Goal: Task Accomplishment & Management: Manage account settings

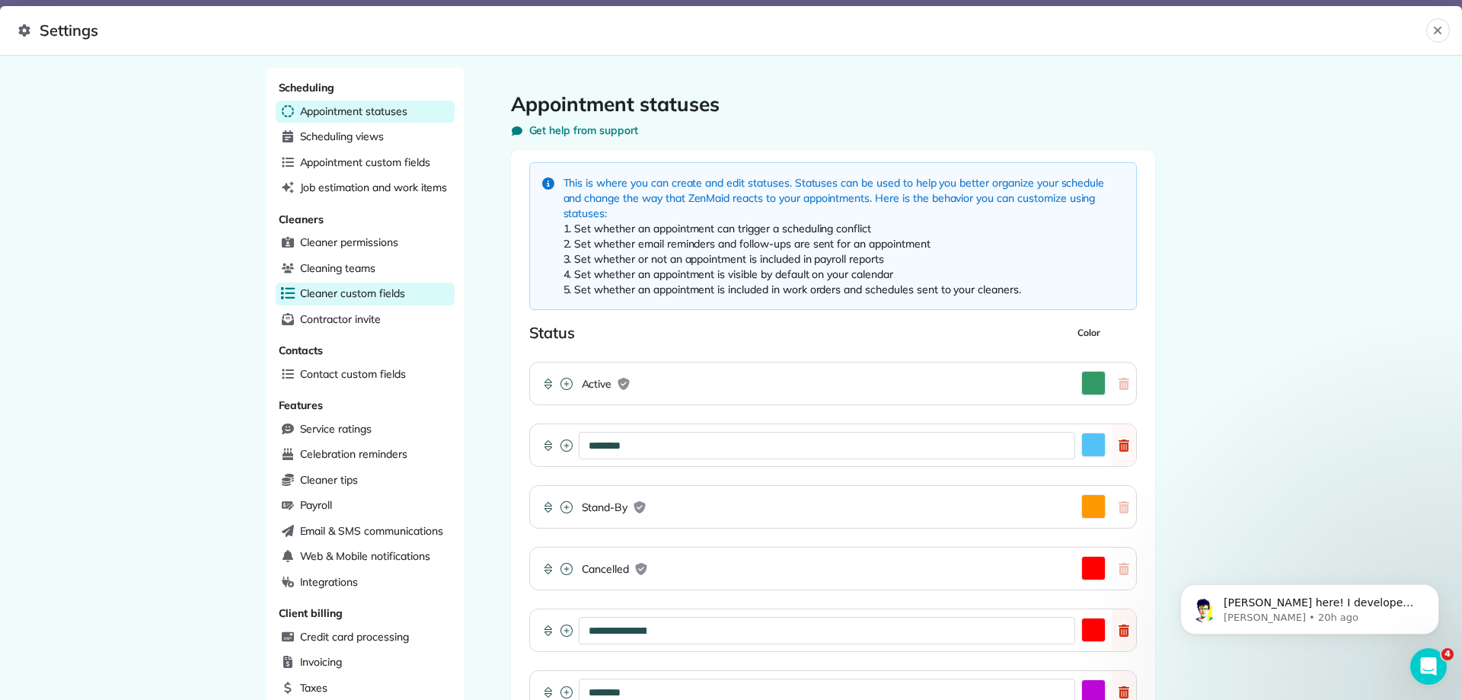
scroll to position [0, 523]
click at [398, 300] on span "Cleaner custom fields" at bounding box center [352, 293] width 105 height 15
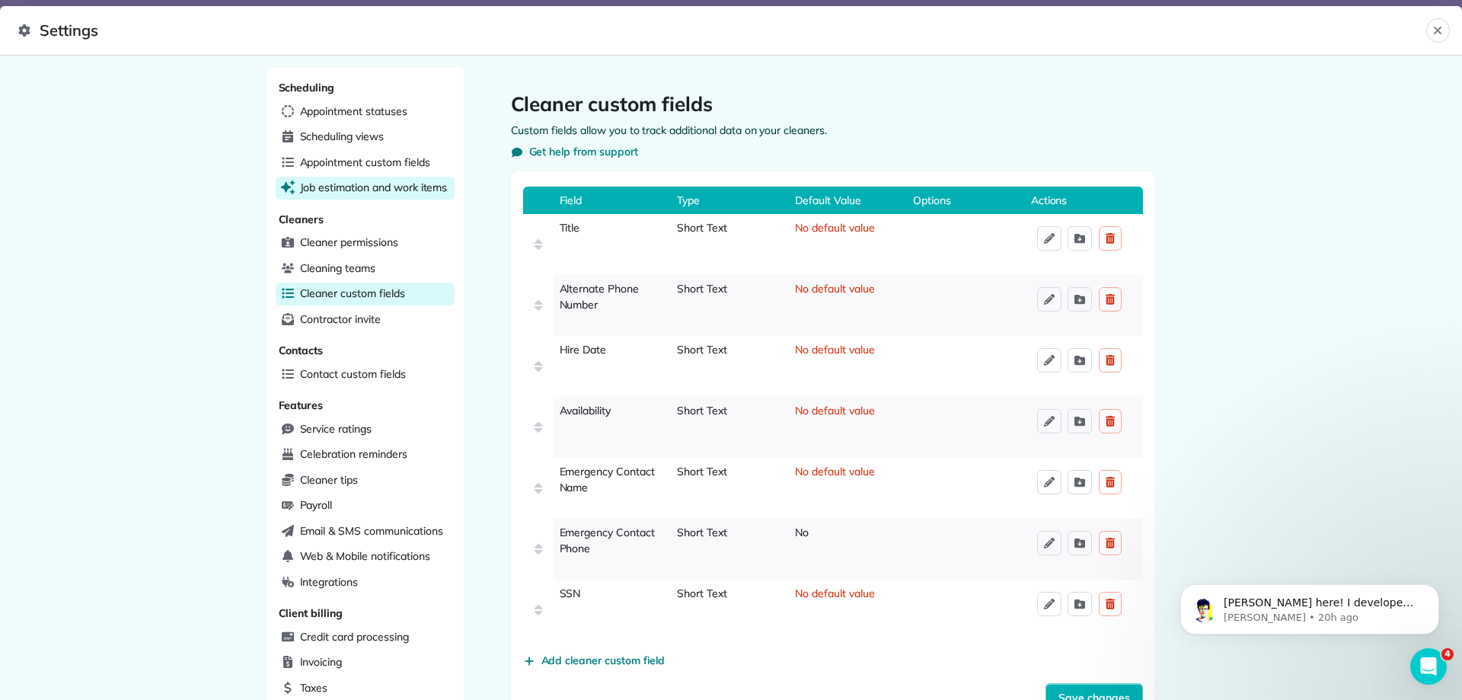
click at [359, 186] on span "Job estimation and work items" at bounding box center [374, 187] width 148 height 15
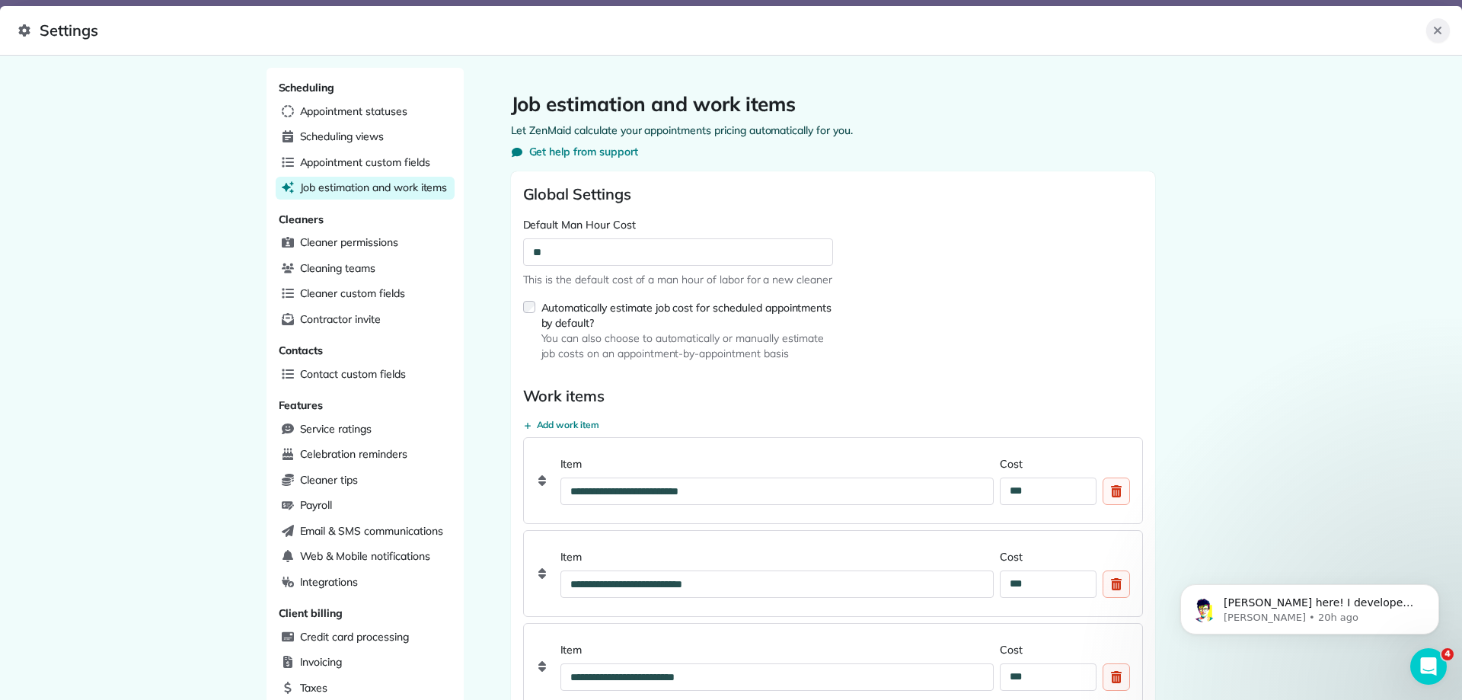
click at [1435, 30] on icon "Close" at bounding box center [1437, 30] width 12 height 12
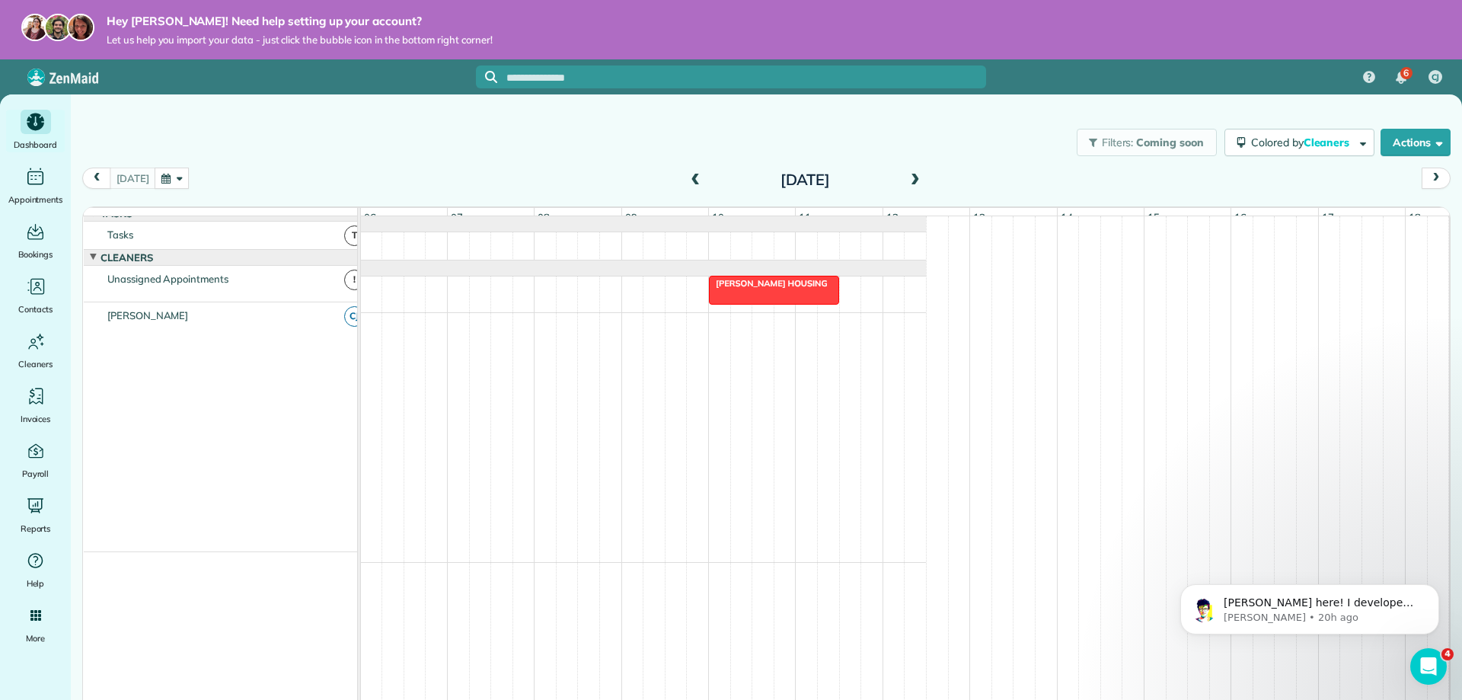
scroll to position [11, 0]
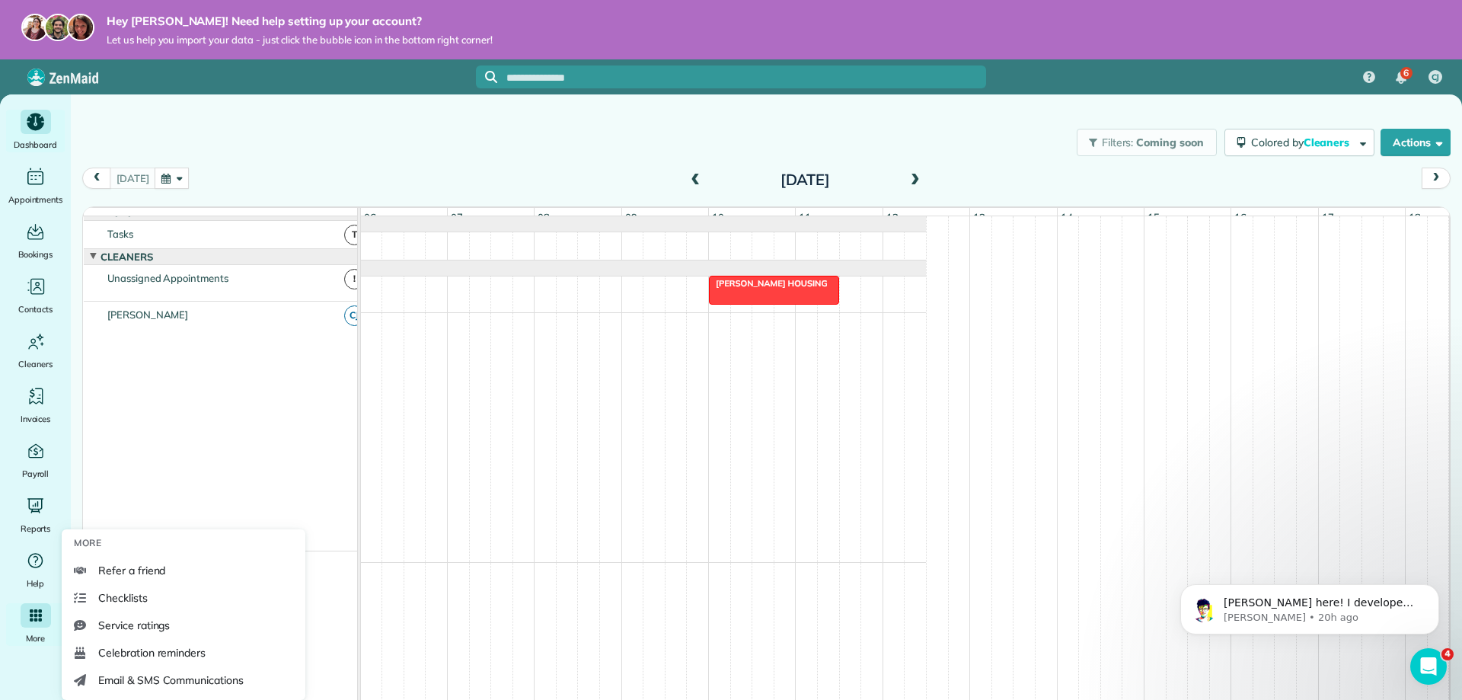
click at [38, 620] on icon "Main" at bounding box center [35, 615] width 14 height 14
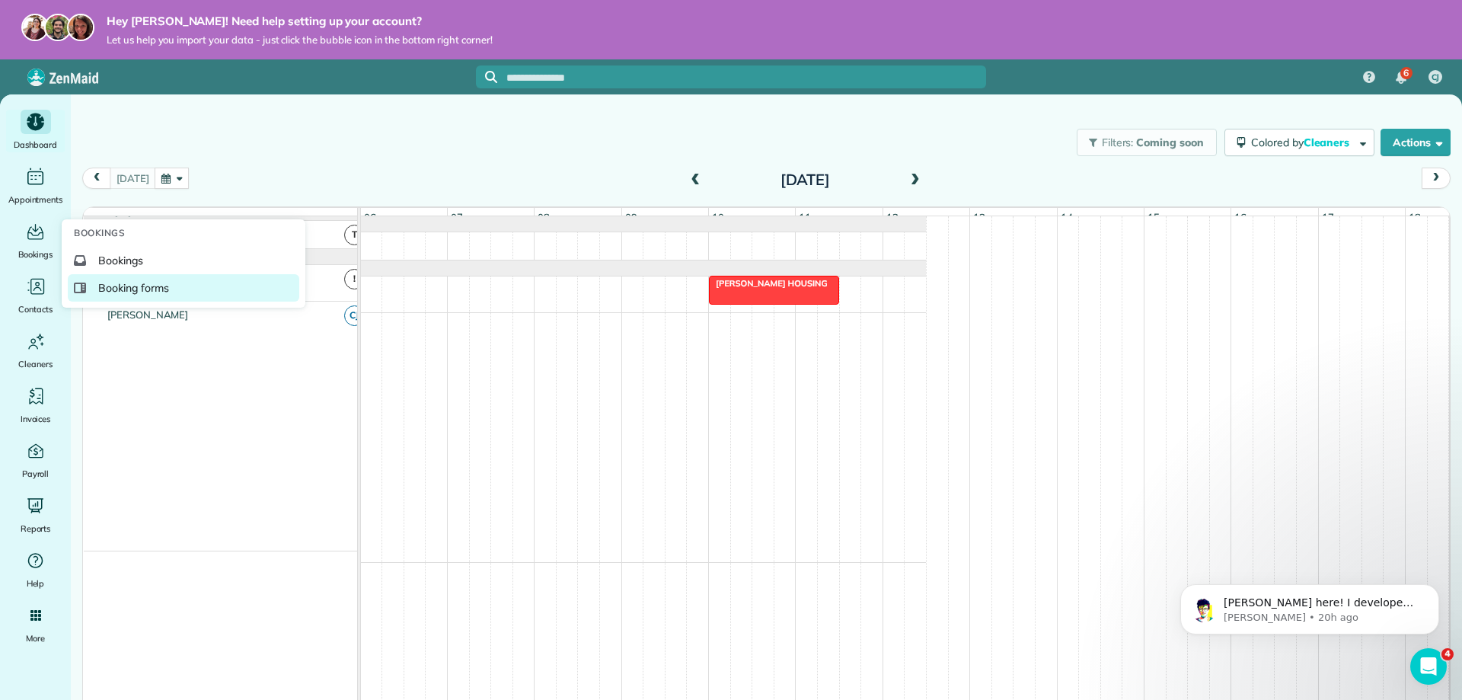
click at [118, 283] on span "Booking forms" at bounding box center [133, 287] width 71 height 15
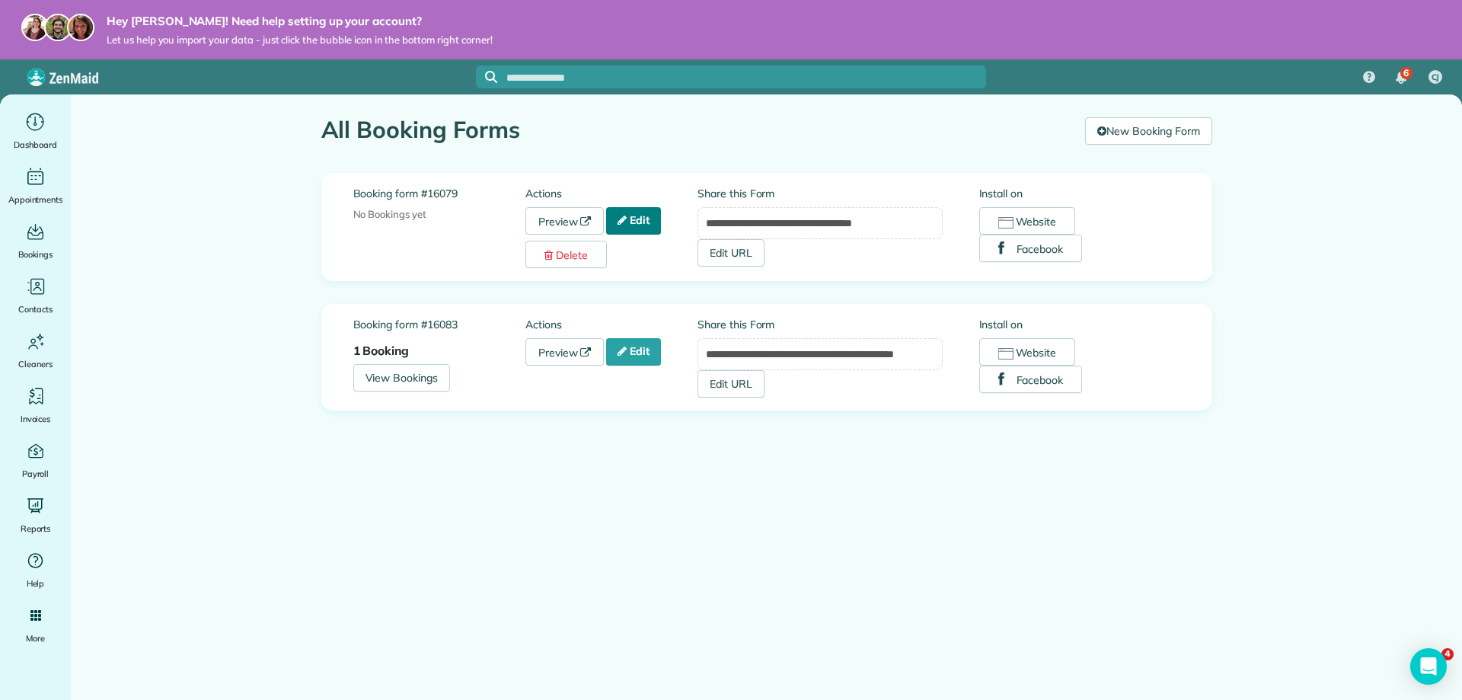
click at [639, 220] on link "Edit" at bounding box center [633, 220] width 55 height 27
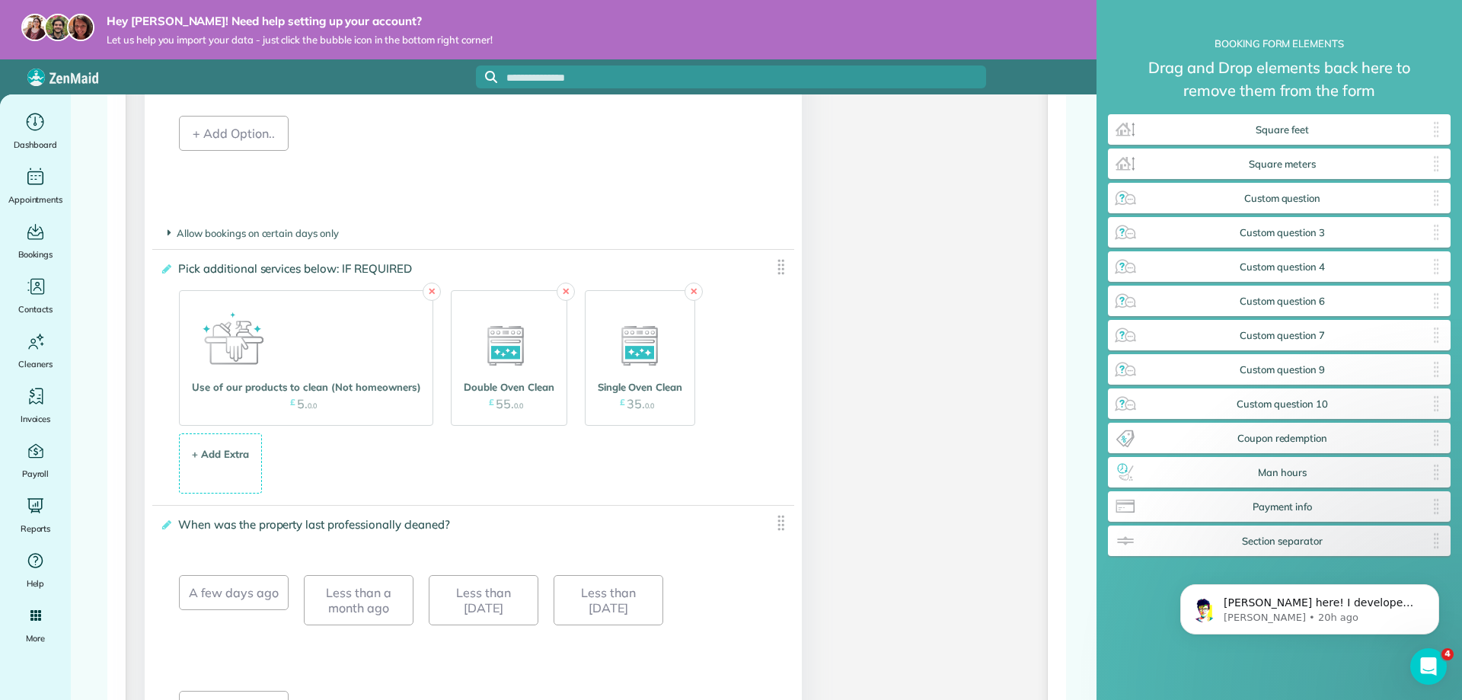
scroll to position [2208, 0]
click at [491, 374] on img at bounding box center [505, 336] width 76 height 76
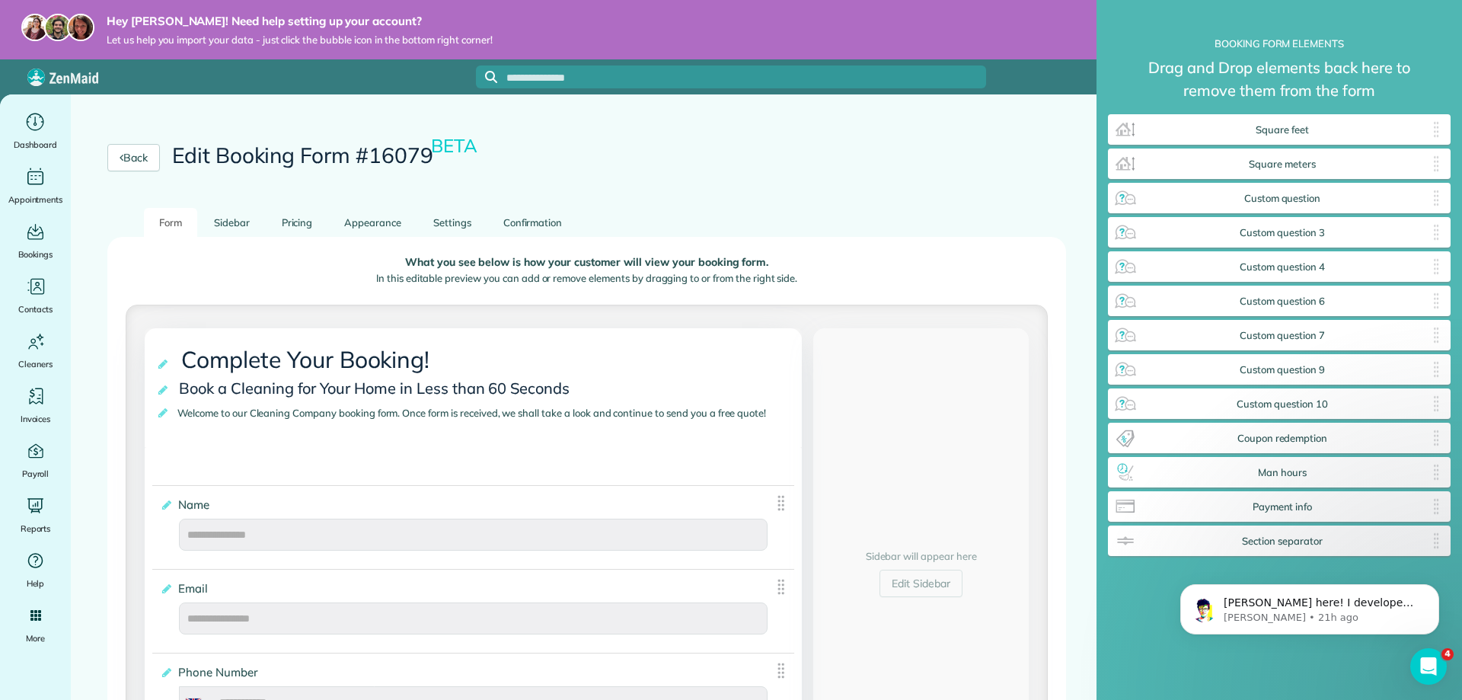
scroll to position [0, 0]
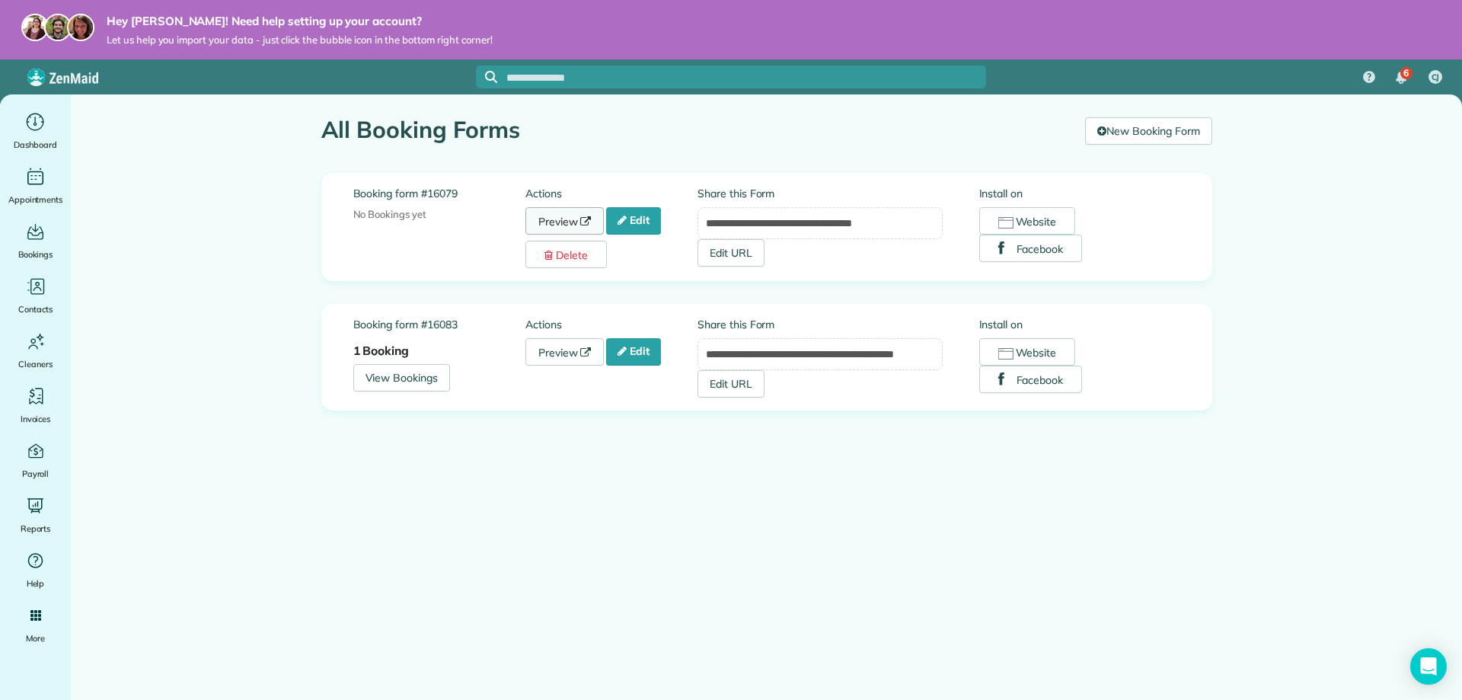
click at [560, 217] on link "Preview" at bounding box center [564, 220] width 79 height 27
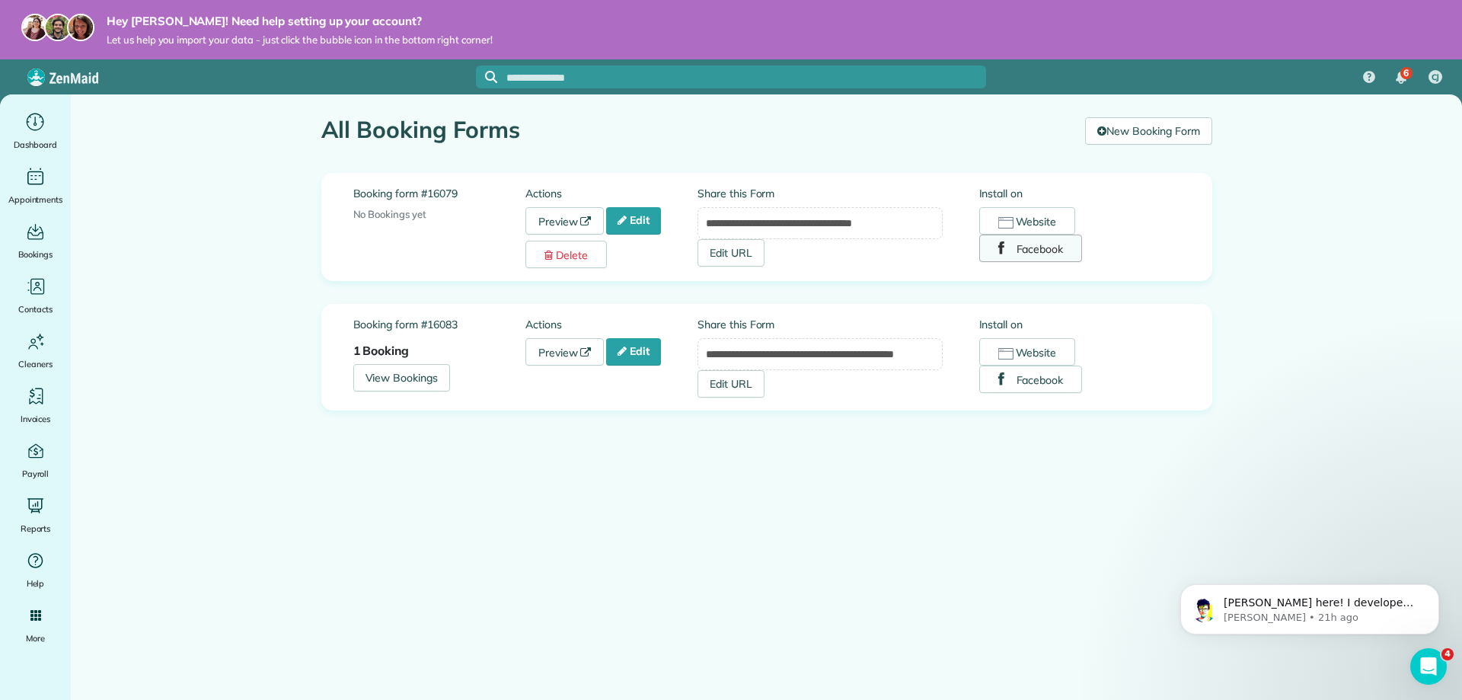
click at [1048, 251] on button "Facebook" at bounding box center [1031, 248] width 104 height 27
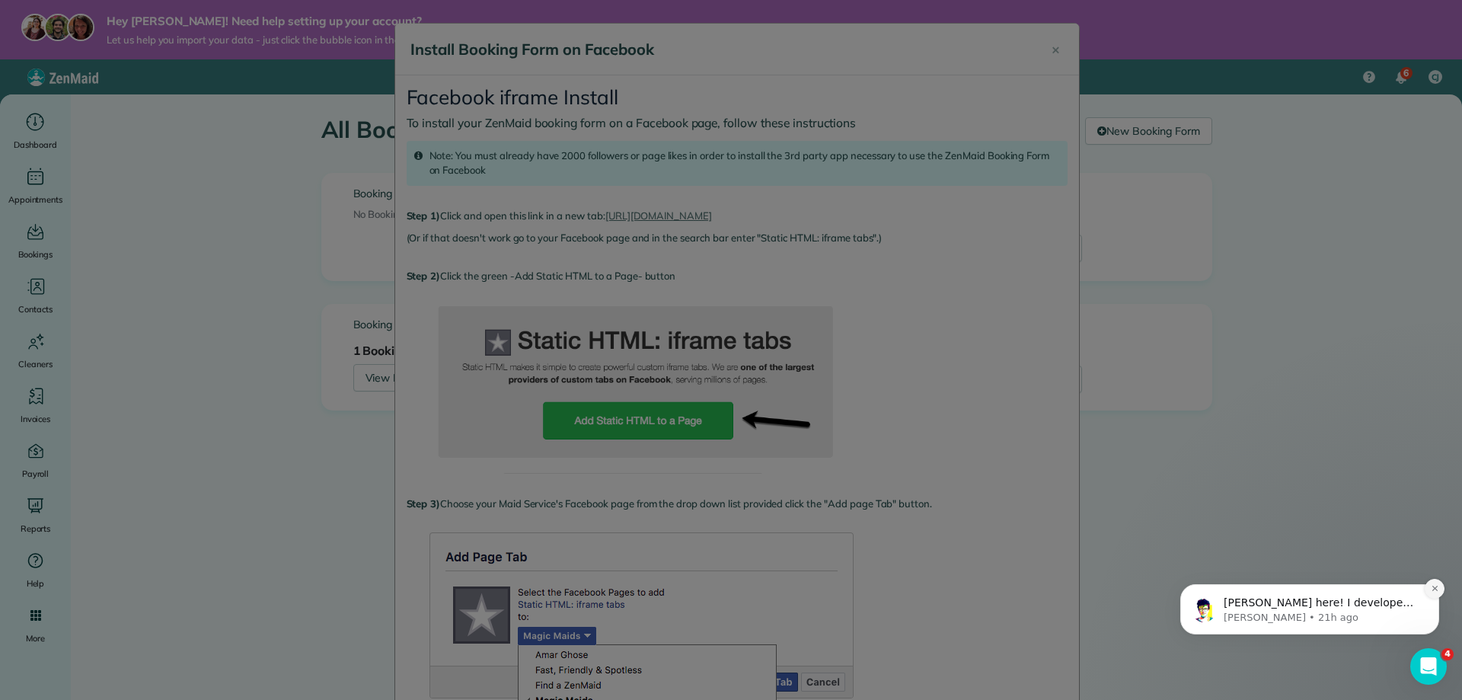
click at [1434, 590] on icon "Dismiss notification" at bounding box center [1435, 588] width 8 height 8
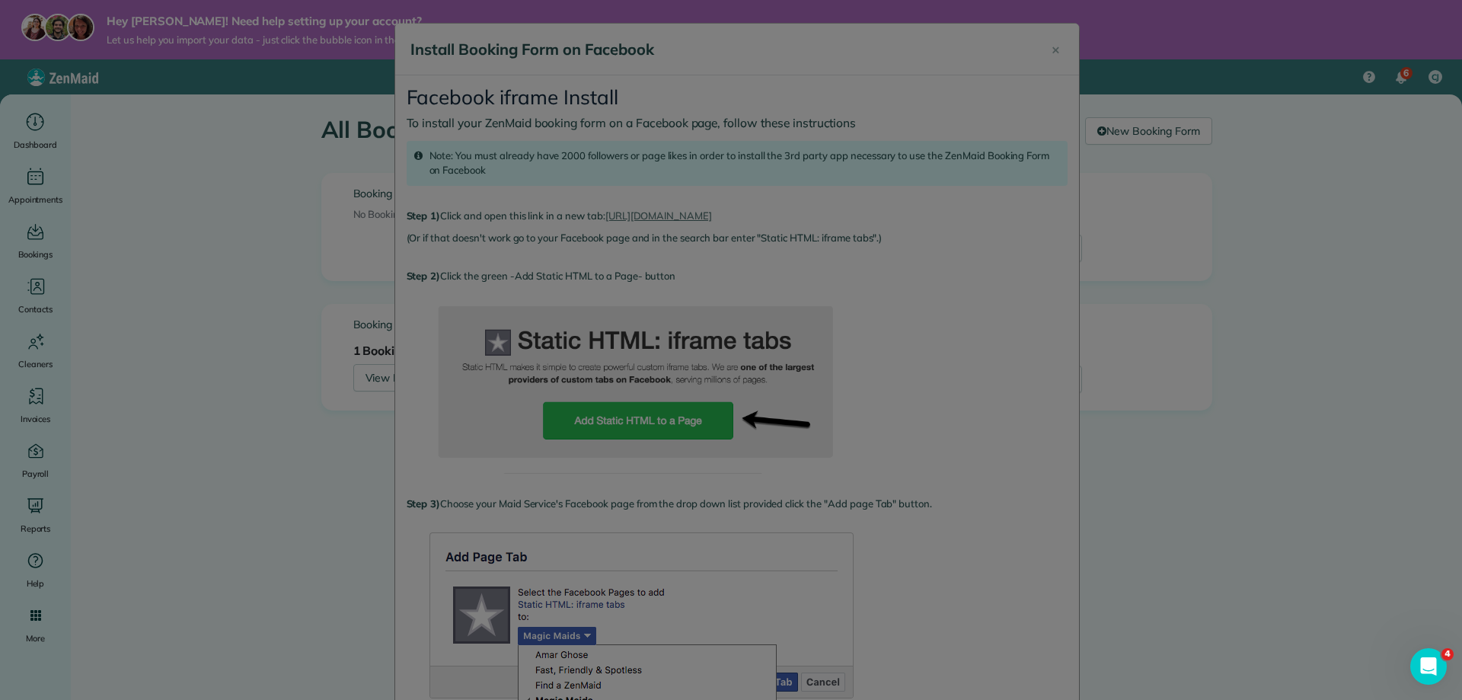
click at [745, 213] on div at bounding box center [731, 350] width 1462 height 700
click at [1052, 52] on div at bounding box center [731, 350] width 1462 height 700
click at [1051, 53] on div at bounding box center [731, 350] width 1462 height 700
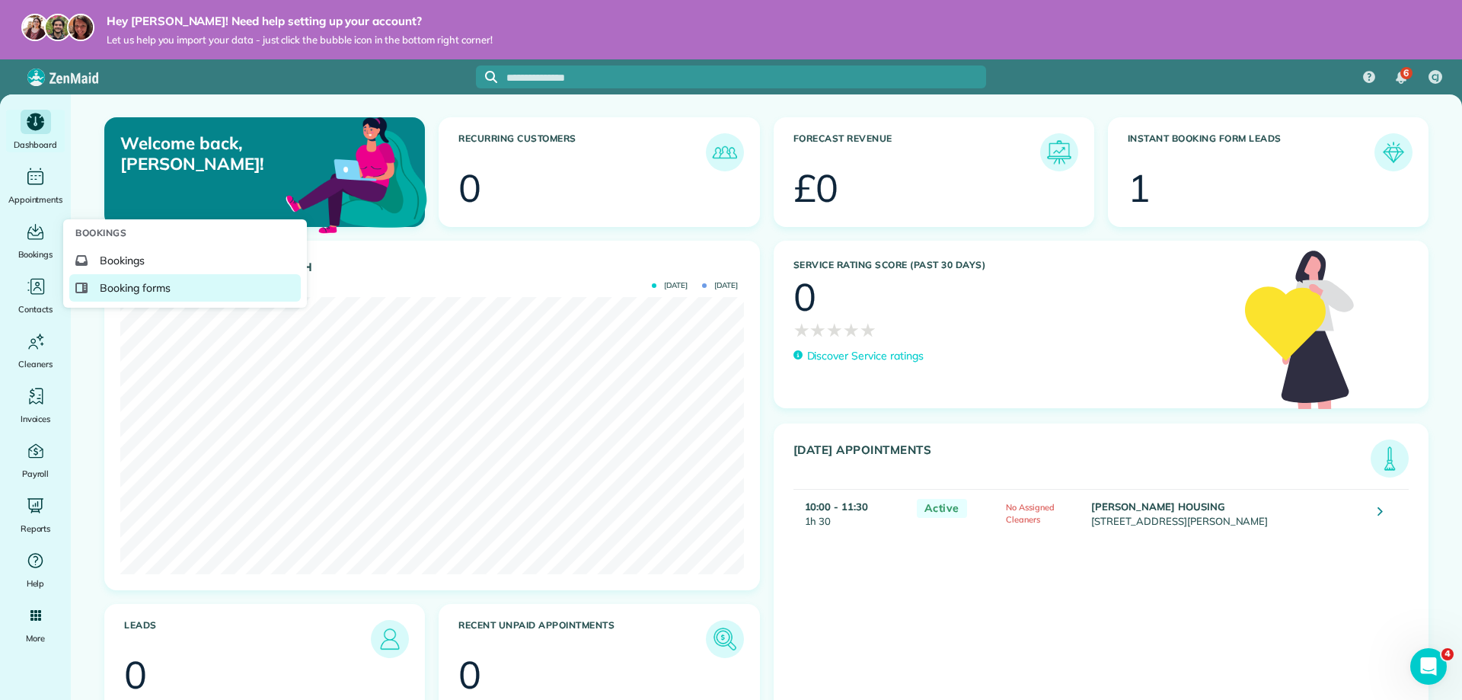
click at [112, 283] on span "Booking forms" at bounding box center [135, 287] width 71 height 15
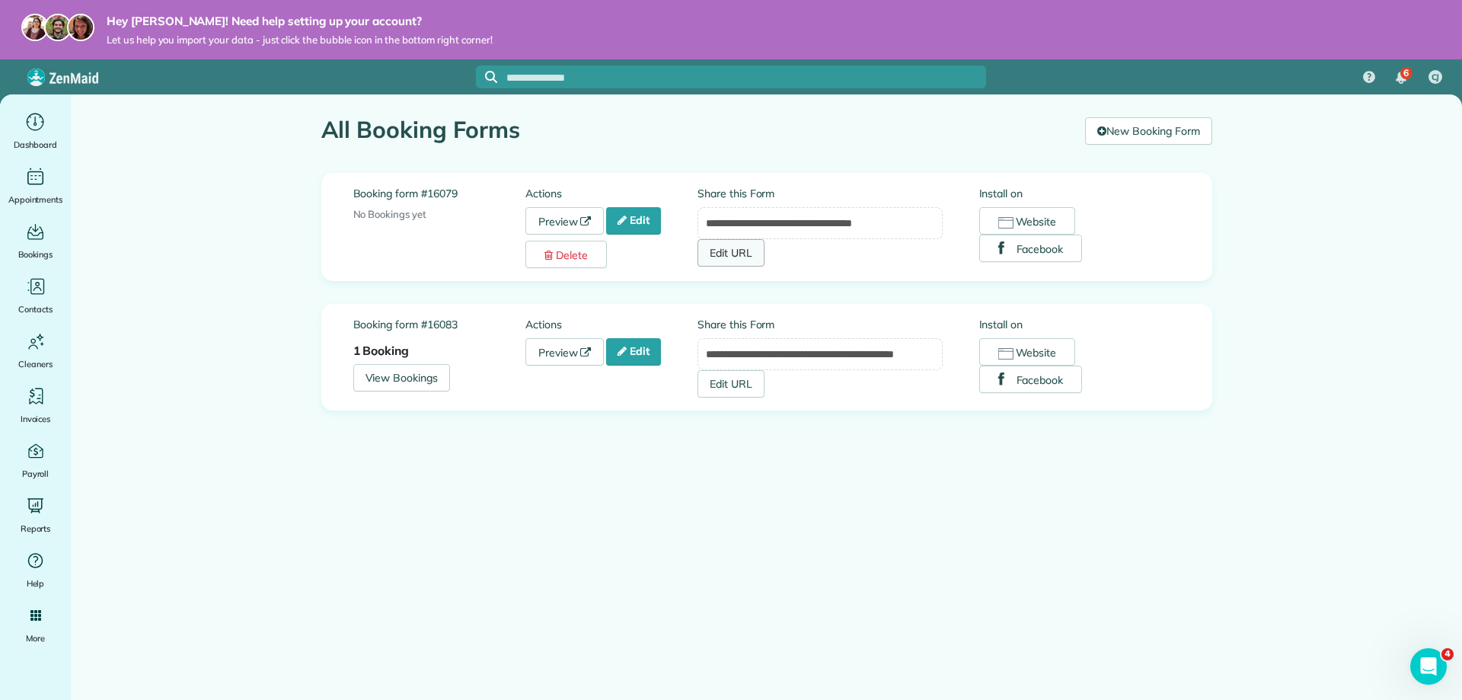
click at [751, 257] on link "Edit URL" at bounding box center [730, 252] width 67 height 27
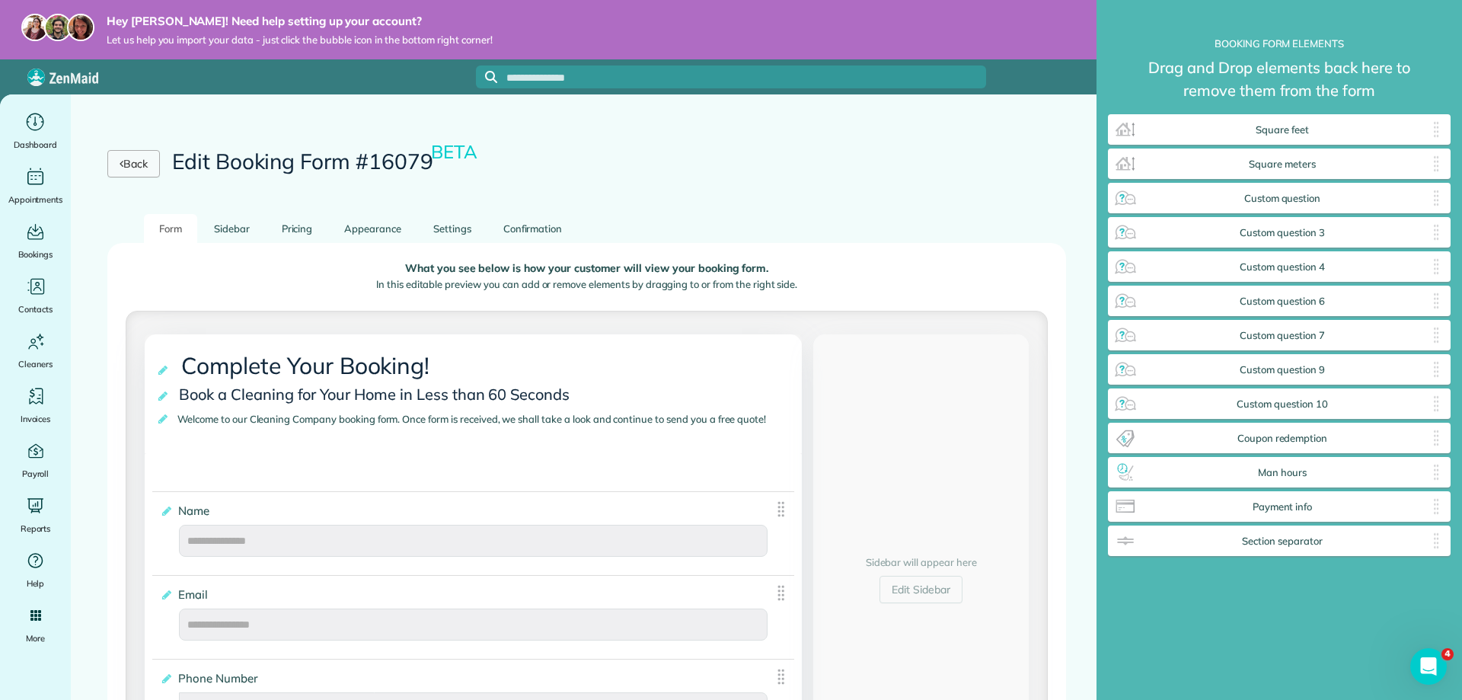
click at [155, 159] on link "Back" at bounding box center [133, 163] width 53 height 27
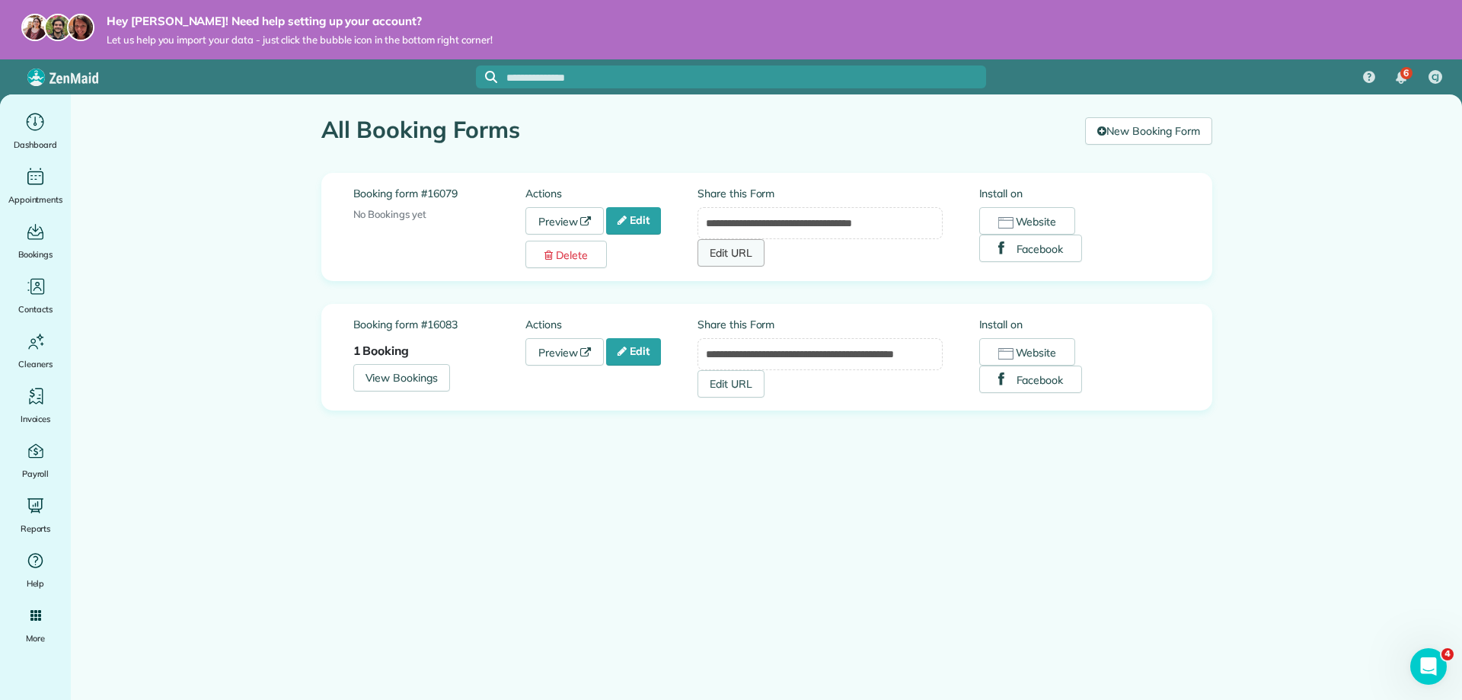
click at [749, 257] on link "Edit URL" at bounding box center [730, 252] width 67 height 27
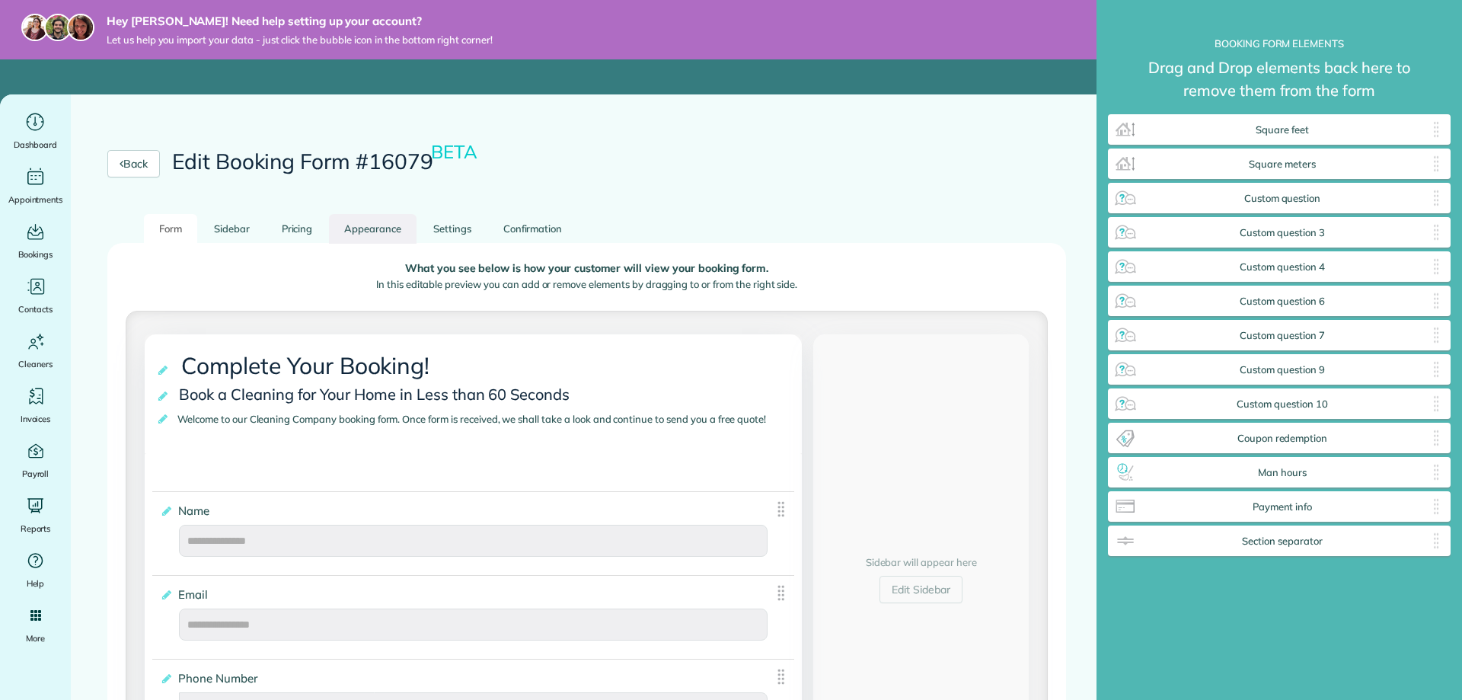
click at [375, 228] on link "Appearance" at bounding box center [373, 229] width 88 height 30
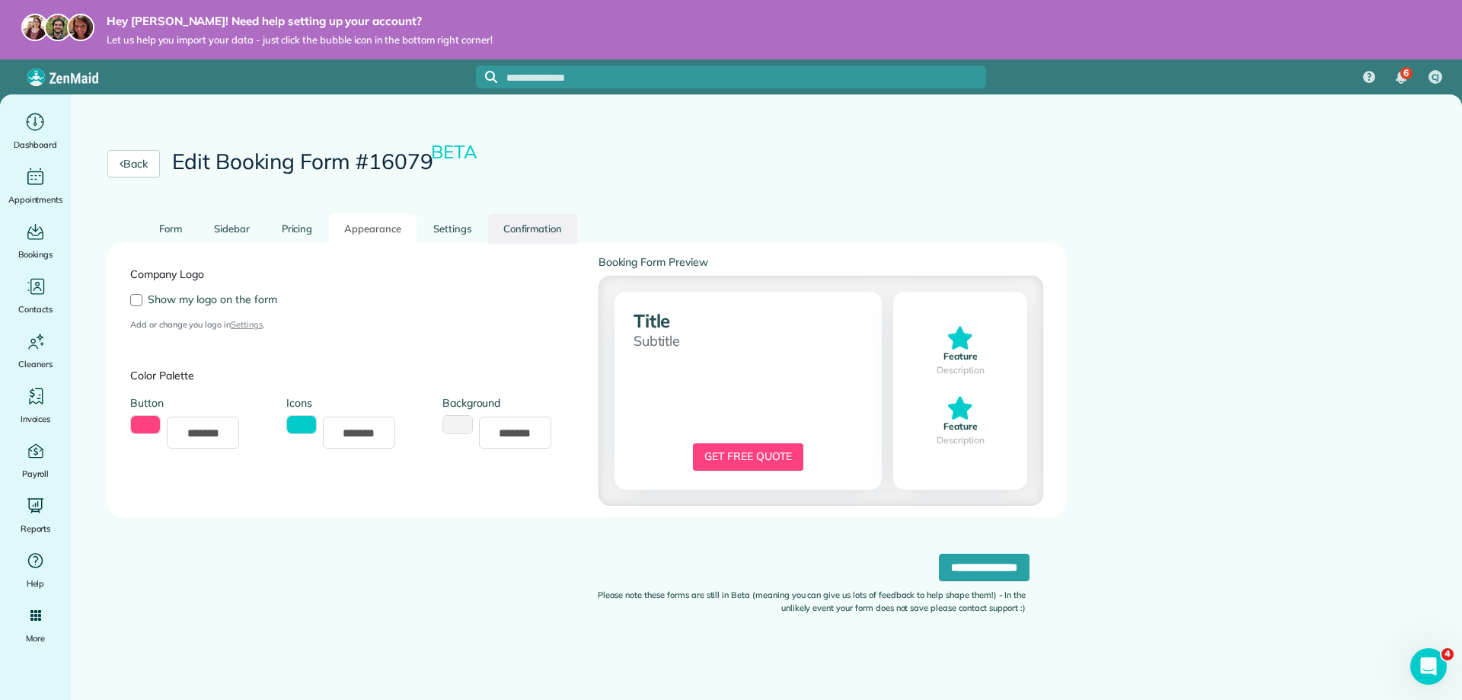
click at [517, 225] on link "Confirmation" at bounding box center [533, 229] width 90 height 30
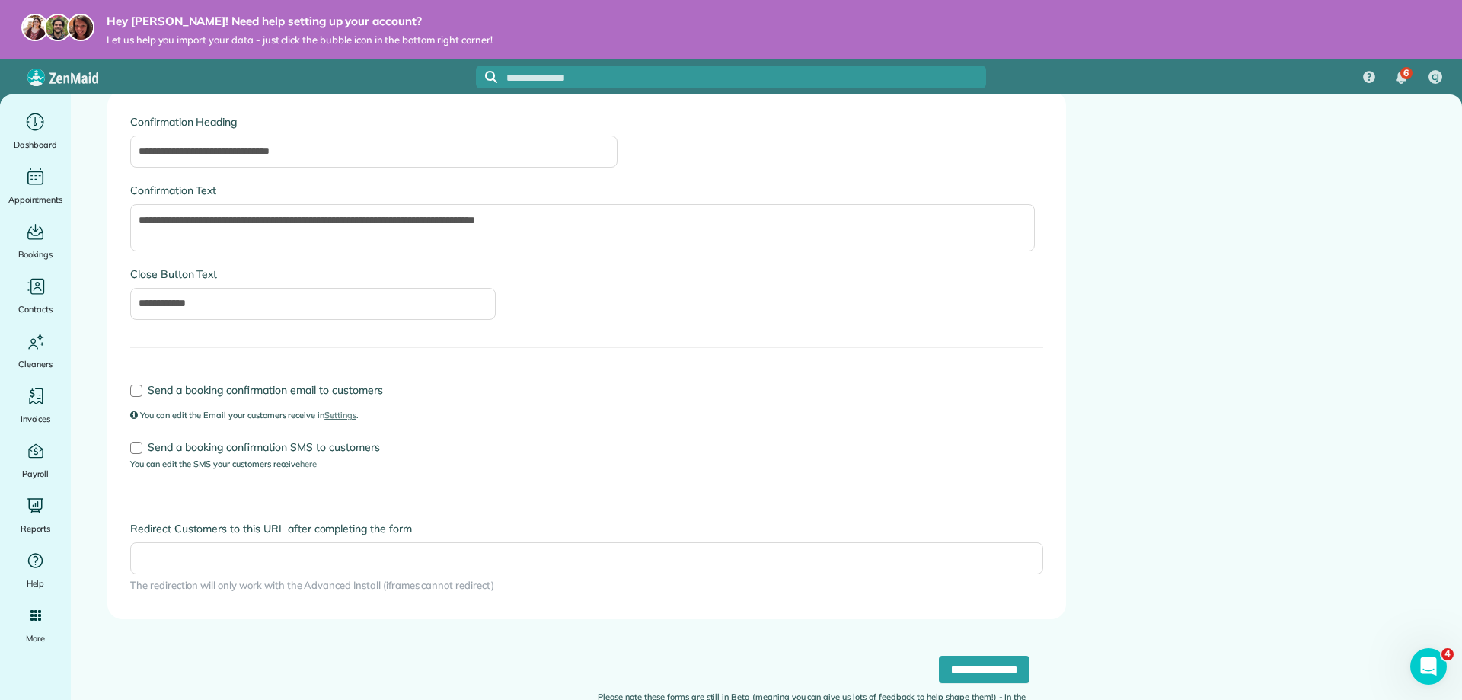
scroll to position [155, 0]
click at [135, 385] on div at bounding box center [136, 388] width 12 height 12
click at [129, 442] on div "Send a booking confirmation SMS to customers You can edit the SMS your customer…" at bounding box center [587, 450] width 936 height 37
click at [133, 447] on div at bounding box center [136, 445] width 12 height 12
click at [136, 388] on div at bounding box center [136, 388] width 12 height 12
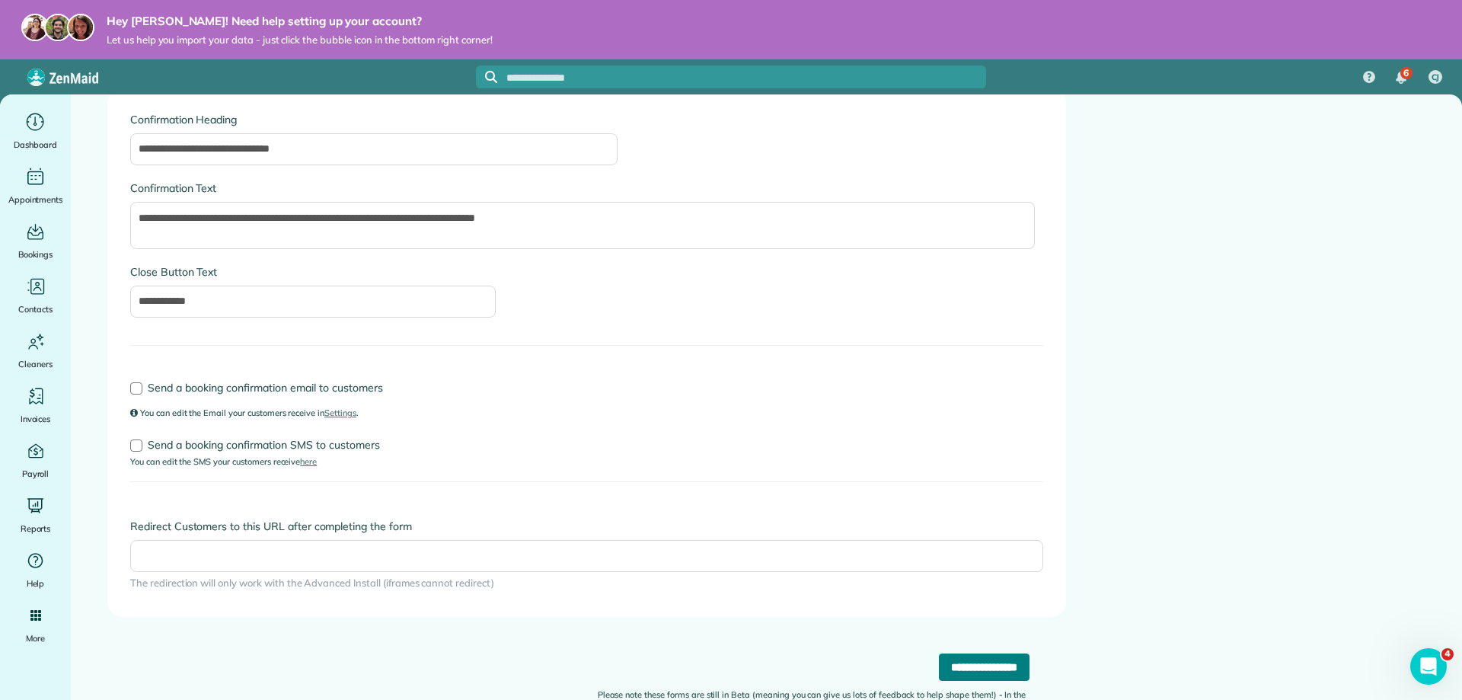
click at [945, 662] on input "**********" at bounding box center [984, 666] width 91 height 27
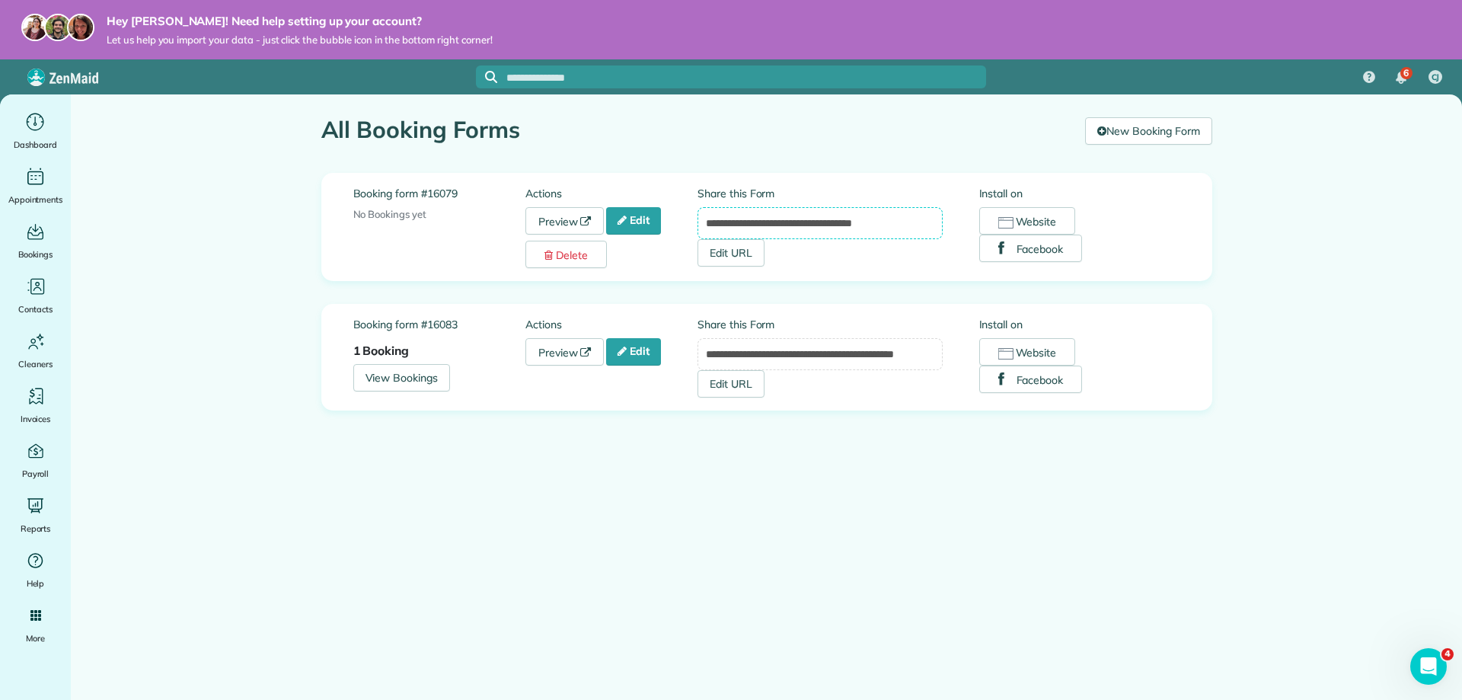
click at [916, 225] on input "**********" at bounding box center [819, 223] width 245 height 32
drag, startPoint x: 926, startPoint y: 225, endPoint x: 678, endPoint y: 220, distance: 247.5
click at [678, 220] on div "**********" at bounding box center [766, 227] width 827 height 82
click at [633, 225] on link "Edit" at bounding box center [633, 220] width 55 height 27
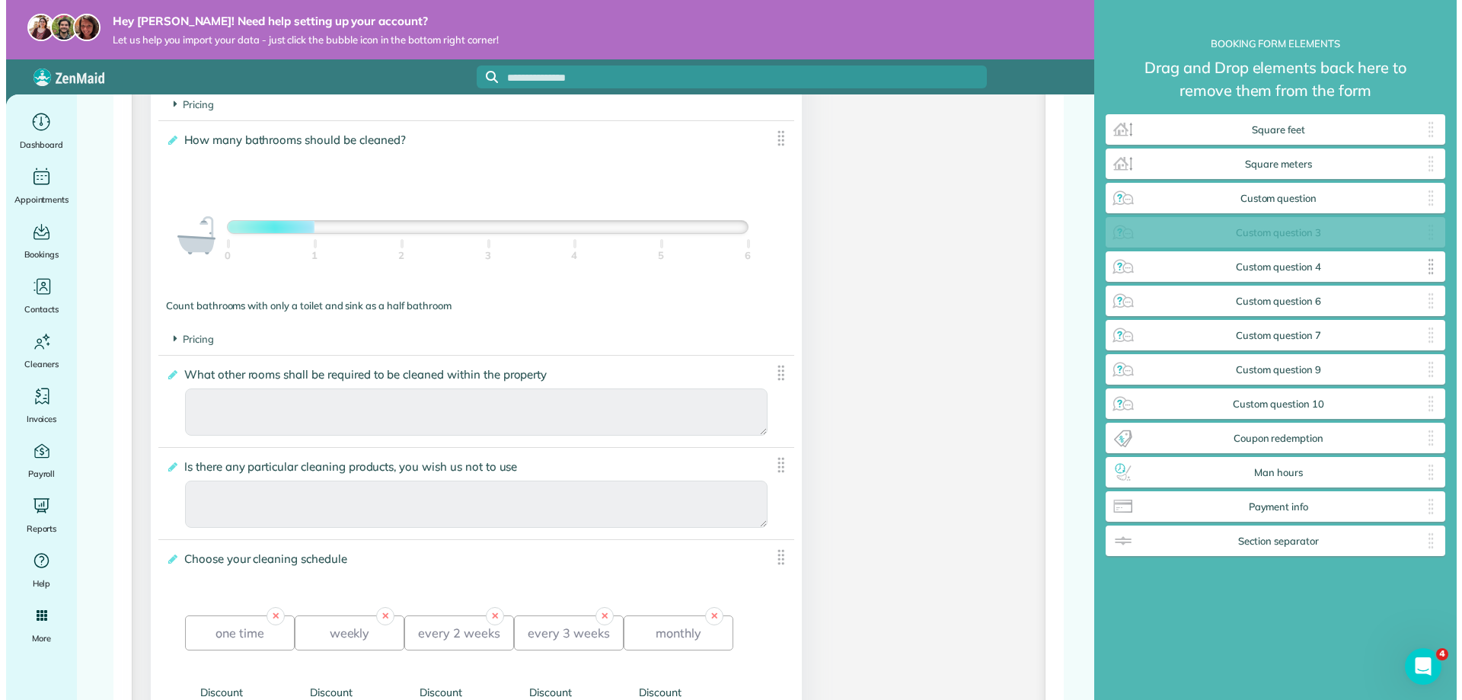
scroll to position [738, 340]
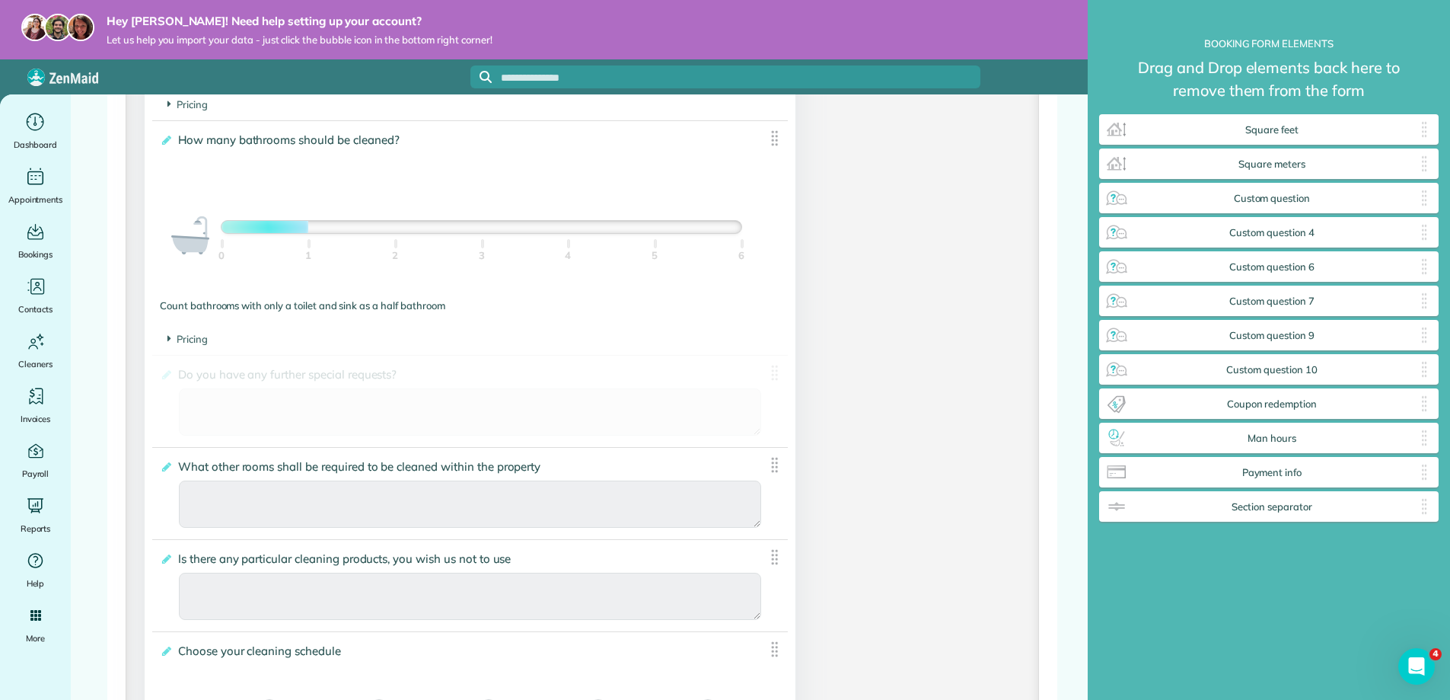
drag, startPoint x: 1342, startPoint y: 238, endPoint x: 631, endPoint y: 369, distance: 723.2
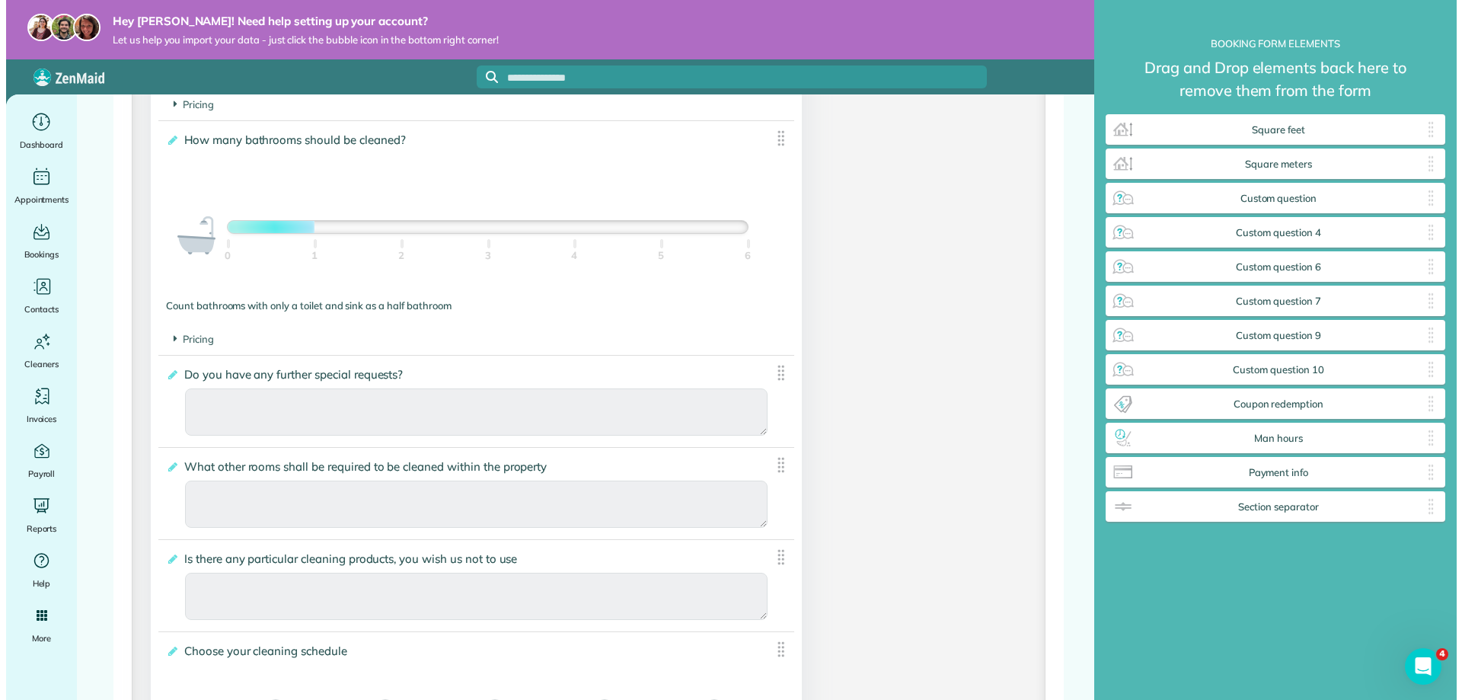
scroll to position [738, 343]
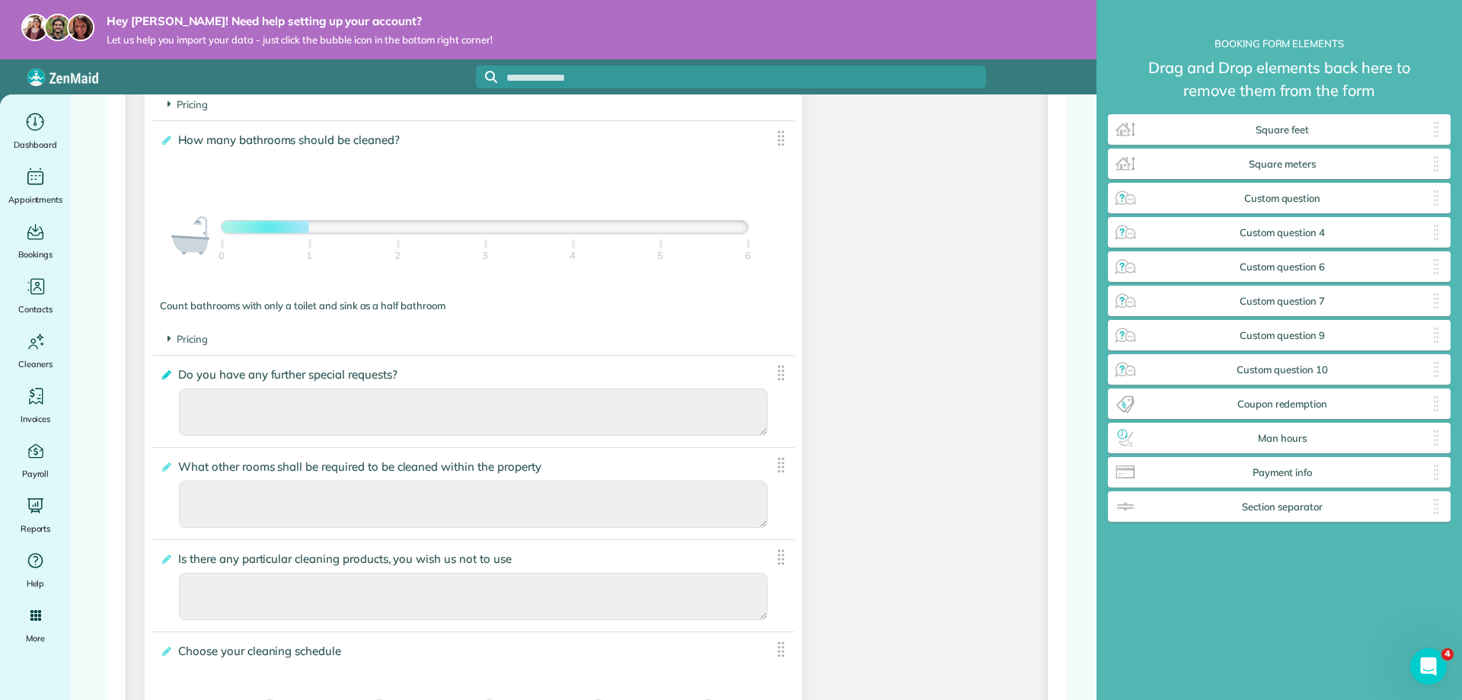
click at [165, 377] on icon at bounding box center [165, 374] width 11 height 11
click at [0, 0] on input "**********" at bounding box center [0, 0] width 0 height 0
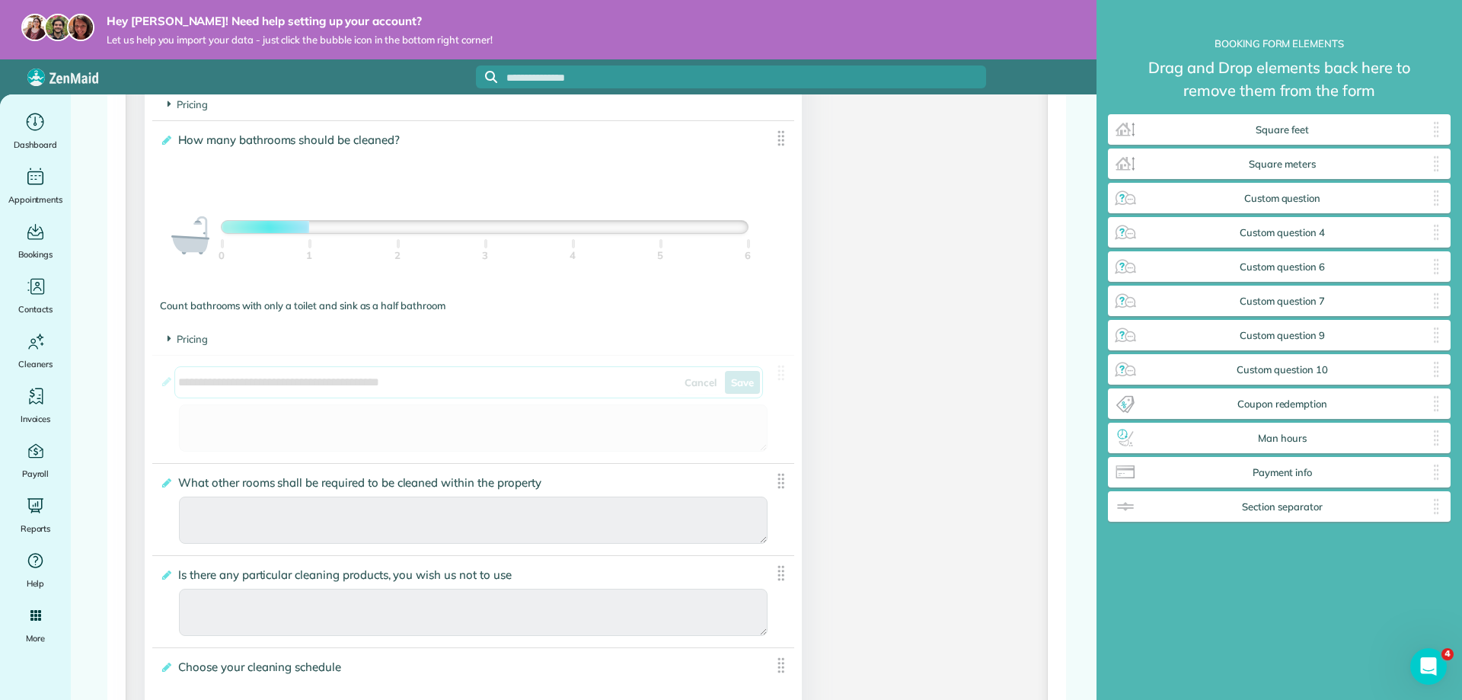
drag, startPoint x: 445, startPoint y: 380, endPoint x: 165, endPoint y: 378, distance: 279.4
click at [165, 378] on label "**********" at bounding box center [462, 382] width 604 height 31
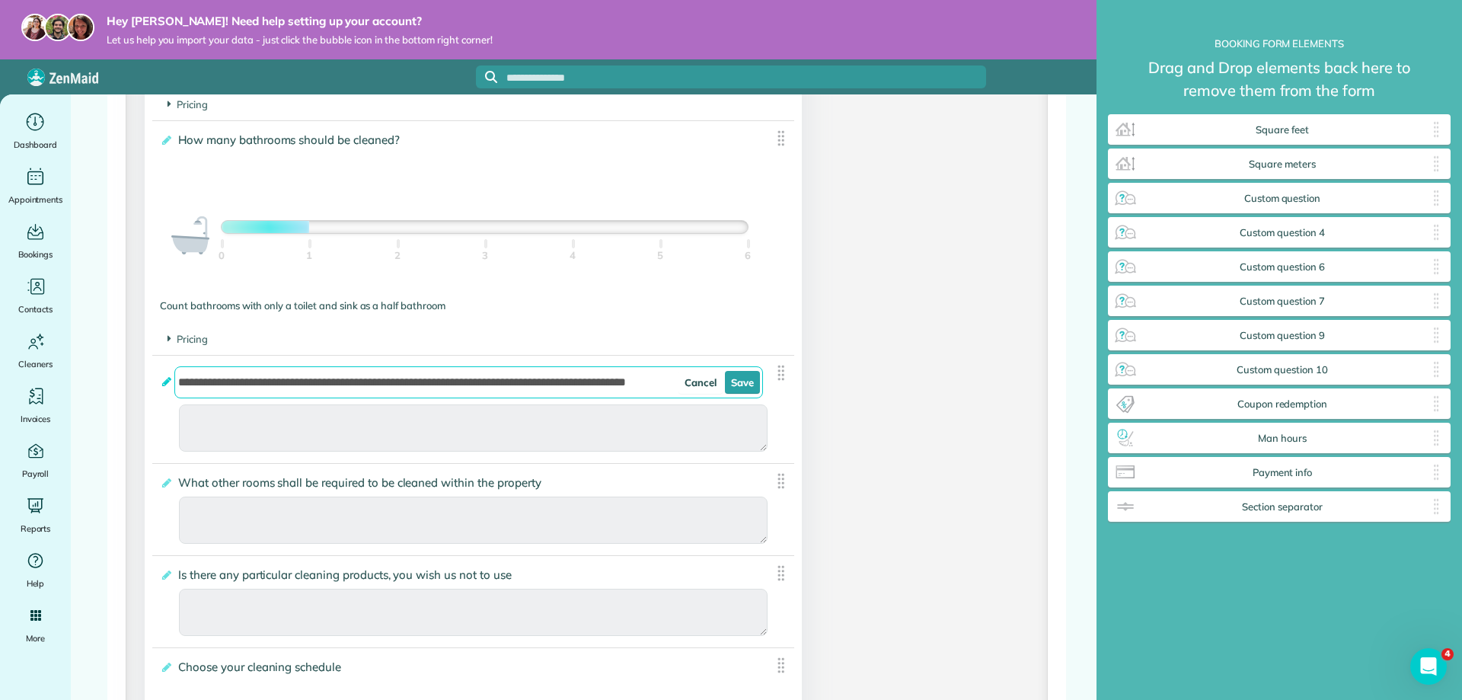
type input "**********"
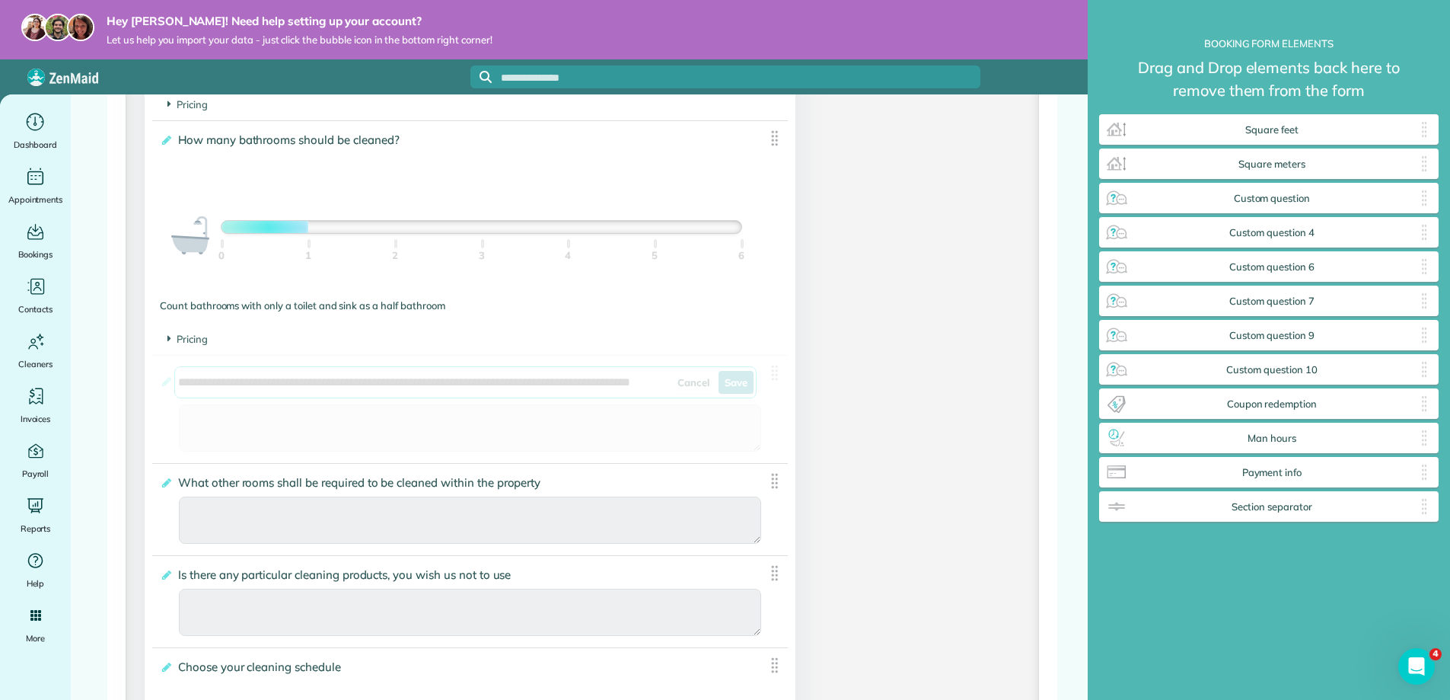
drag, startPoint x: 553, startPoint y: 383, endPoint x: 847, endPoint y: 386, distance: 294.7
click at [847, 386] on div "**********" at bounding box center [582, 615] width 898 height 2998
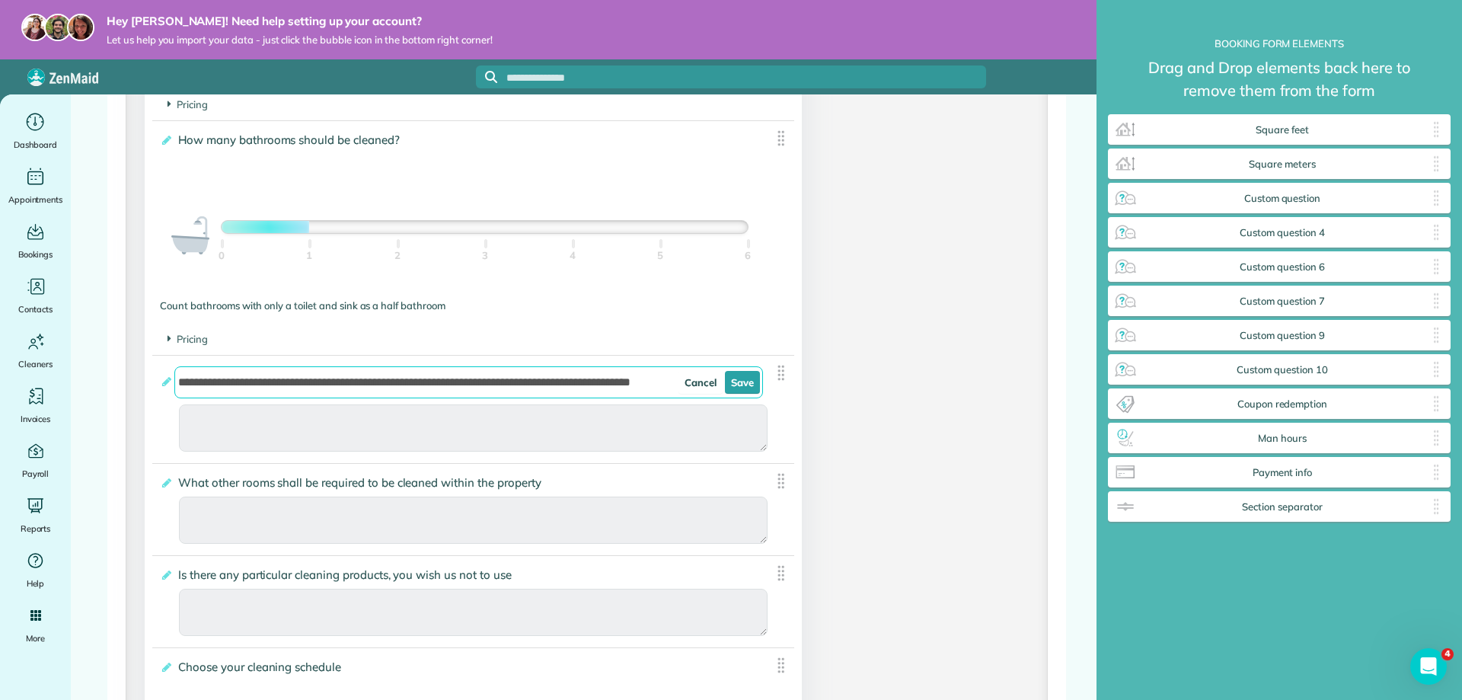
type div "2025-10-11"
click at [733, 377] on link "Save" at bounding box center [742, 382] width 35 height 23
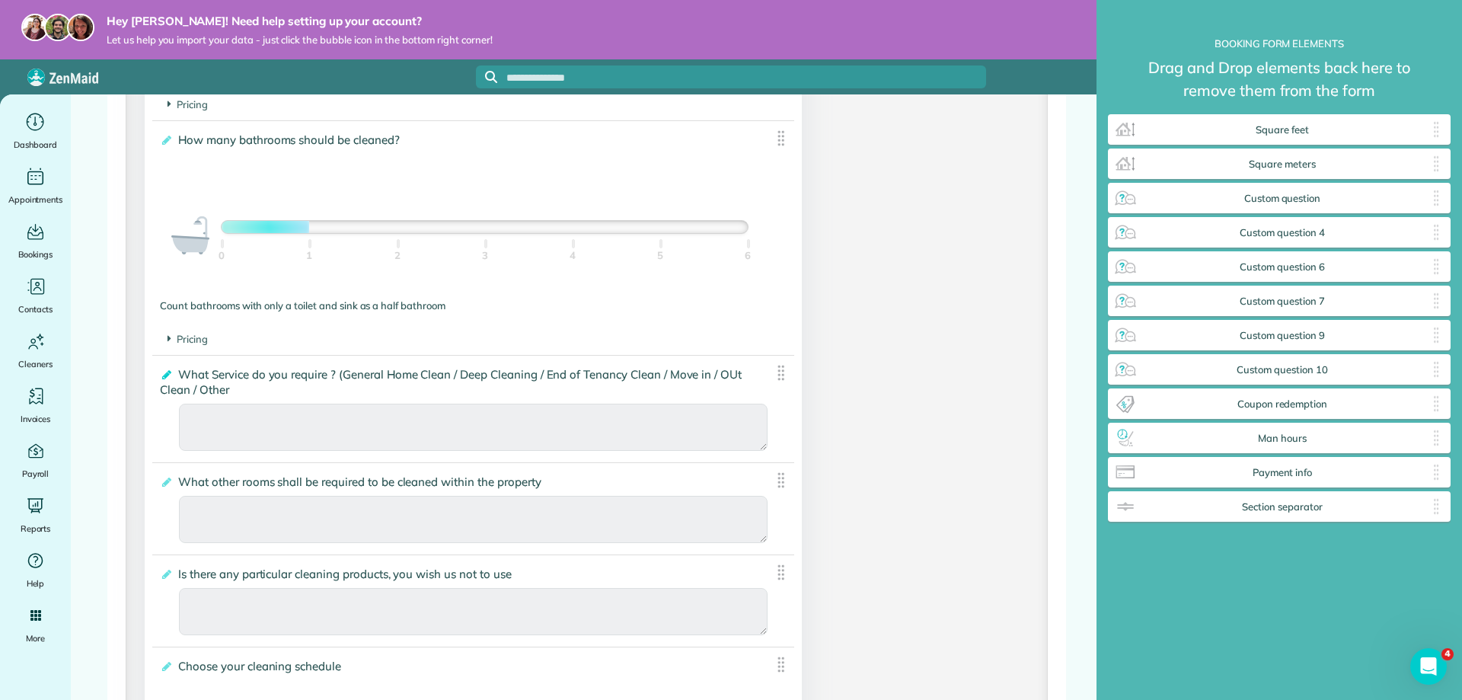
click at [161, 374] on icon at bounding box center [165, 374] width 11 height 11
click at [0, 0] on input "**********" at bounding box center [0, 0] width 0 height 0
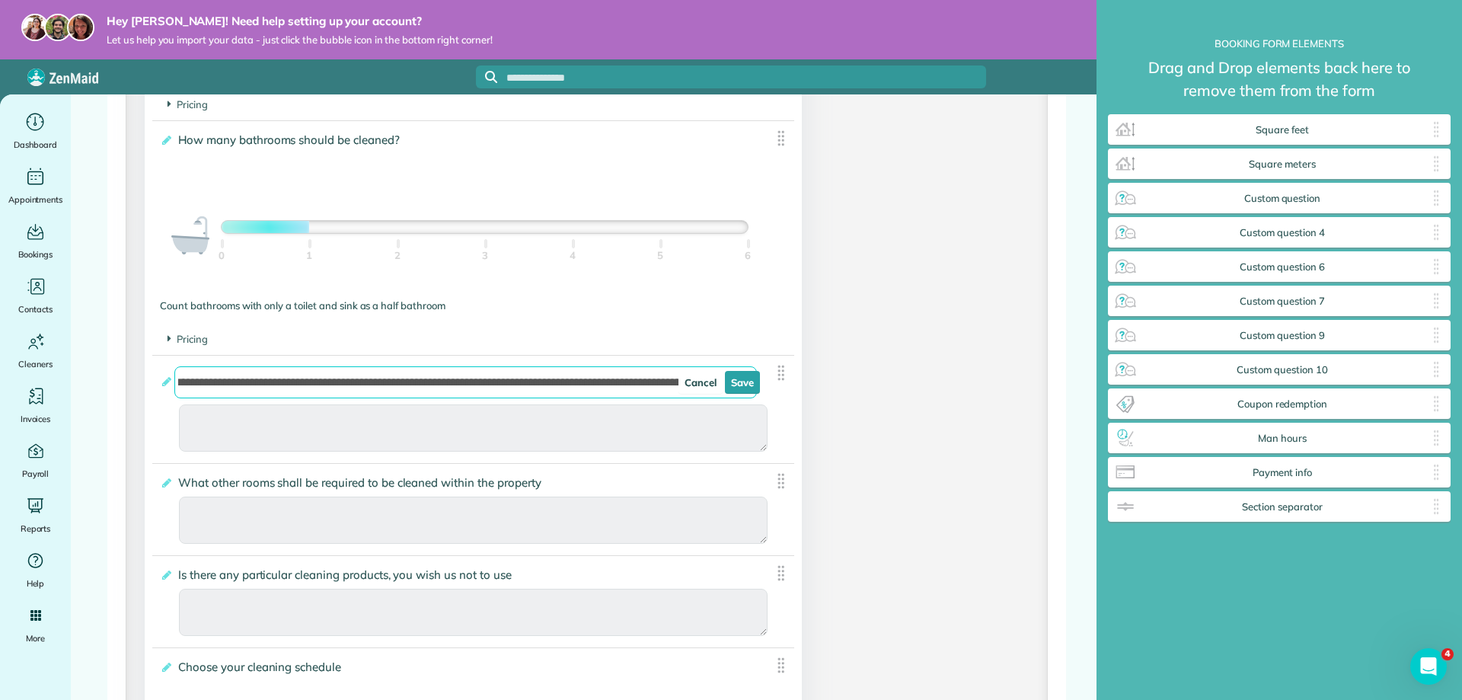
click at [640, 383] on input "**********" at bounding box center [465, 382] width 582 height 32
type input "**********"
click at [741, 383] on link "Save" at bounding box center [742, 382] width 35 height 23
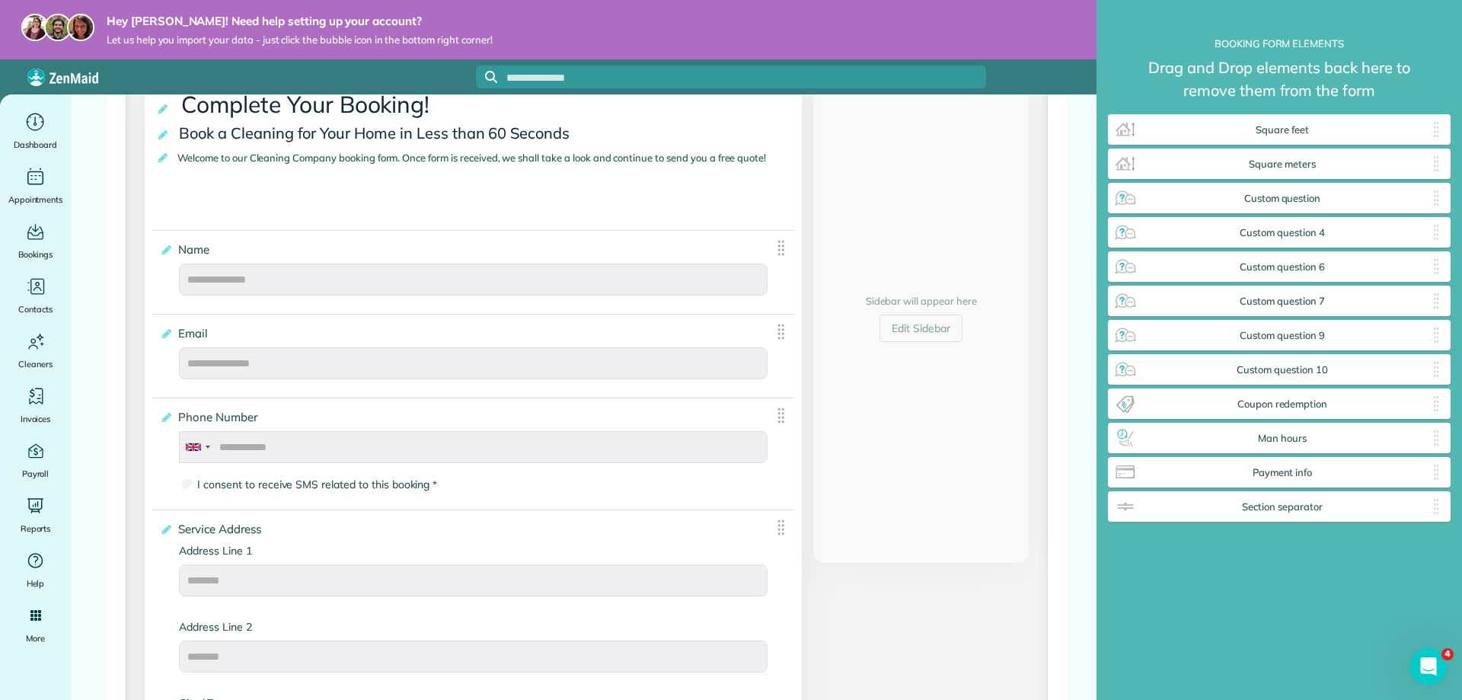
scroll to position [0, 0]
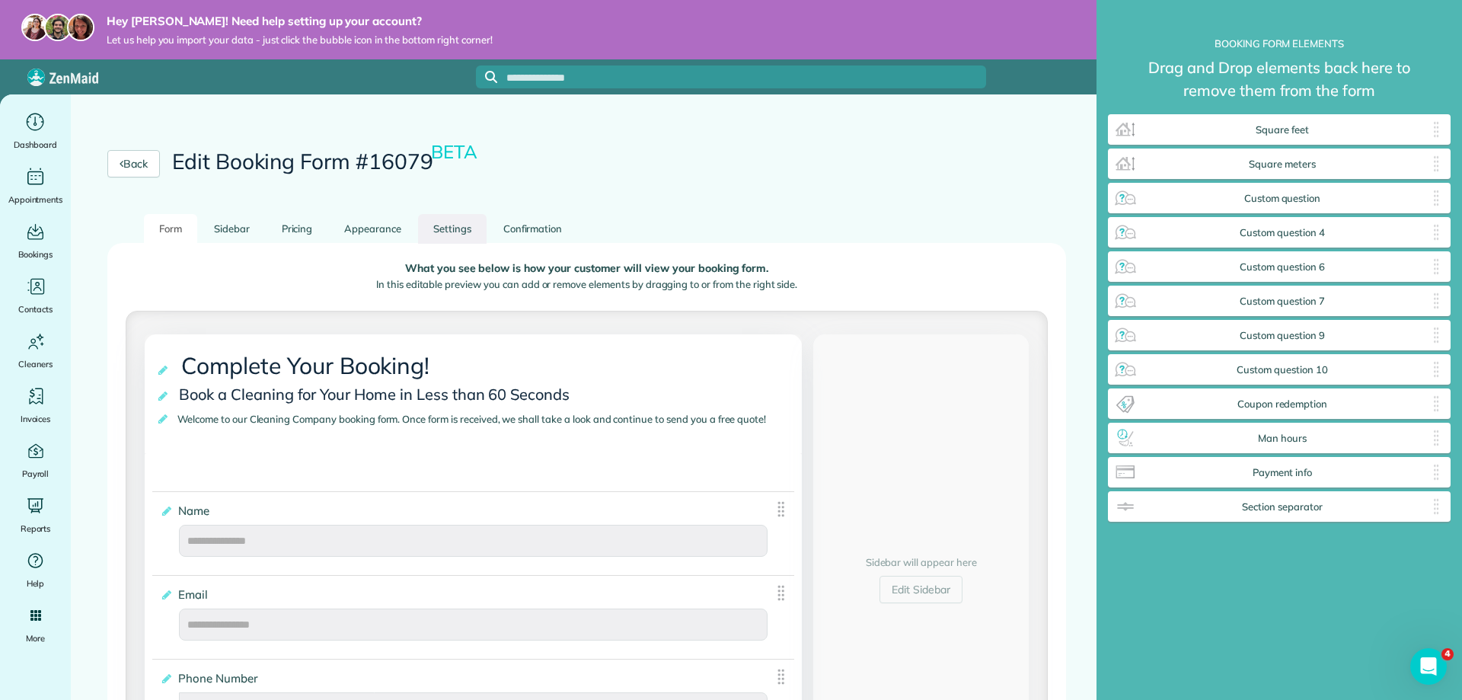
click at [445, 225] on link "Settings" at bounding box center [452, 229] width 69 height 30
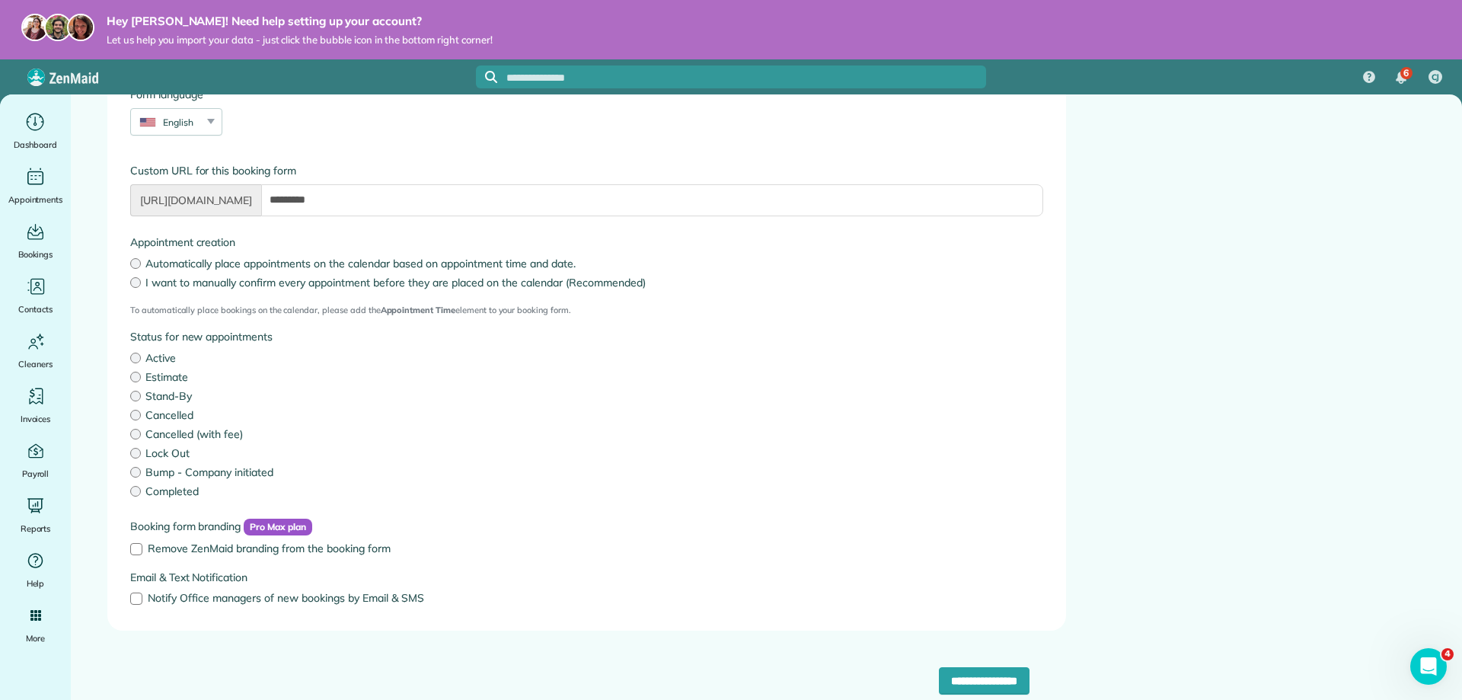
scroll to position [193, 0]
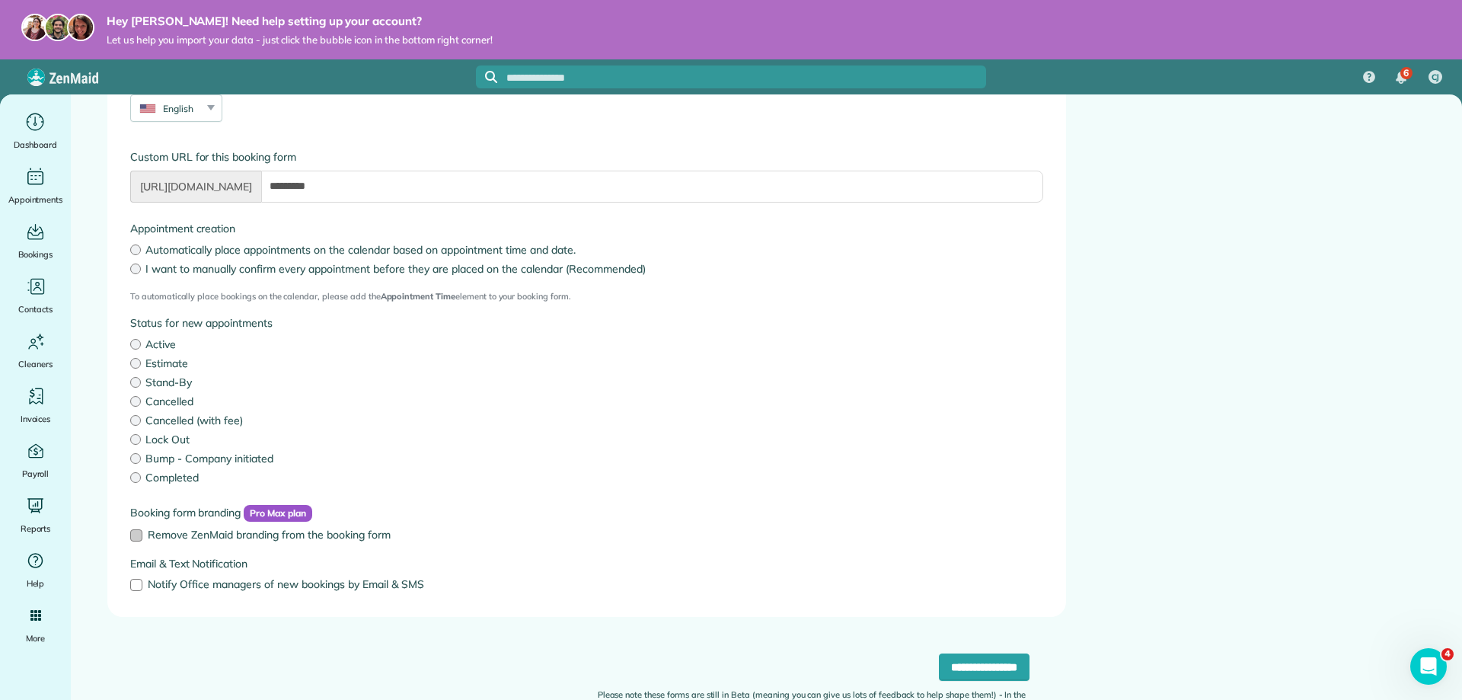
click at [139, 534] on div at bounding box center [136, 535] width 12 height 12
click at [136, 582] on div at bounding box center [136, 585] width 12 height 12
click at [983, 662] on input "**********" at bounding box center [984, 666] width 91 height 27
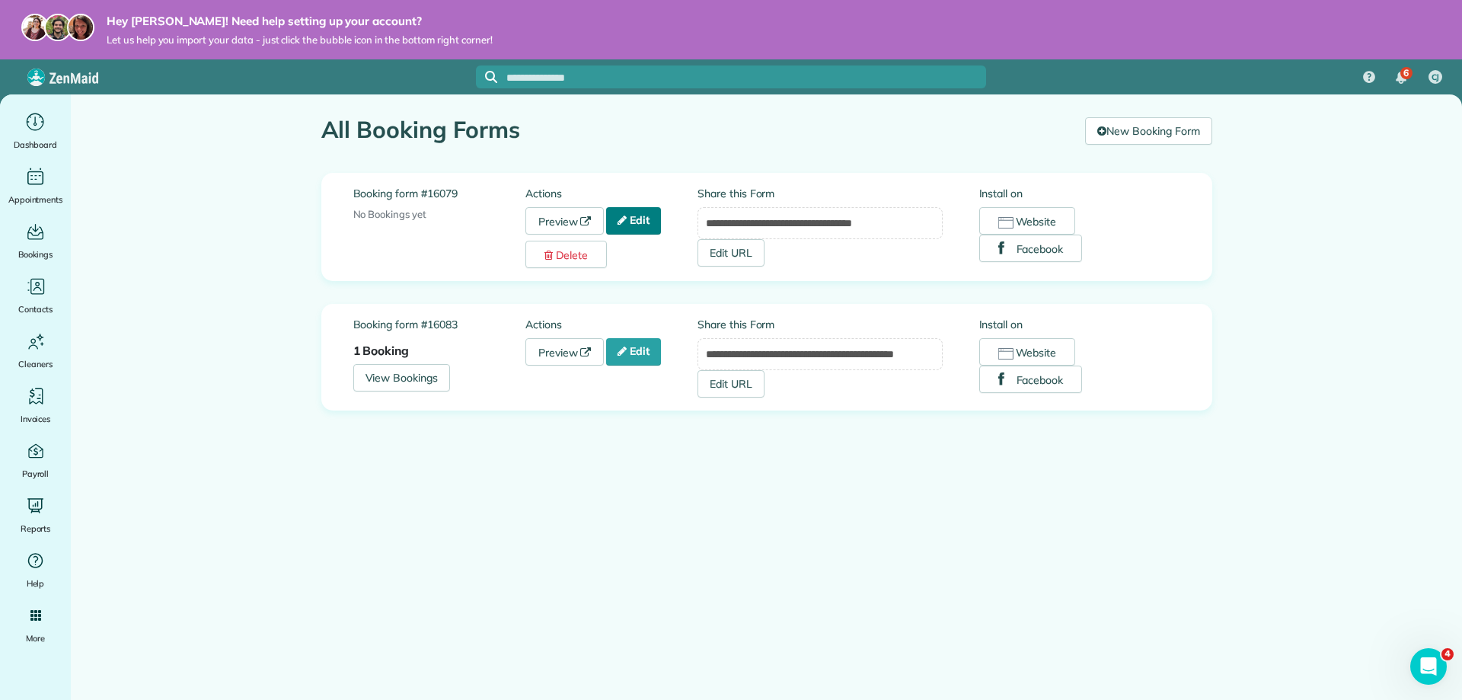
click at [637, 220] on link "Edit" at bounding box center [633, 220] width 55 height 27
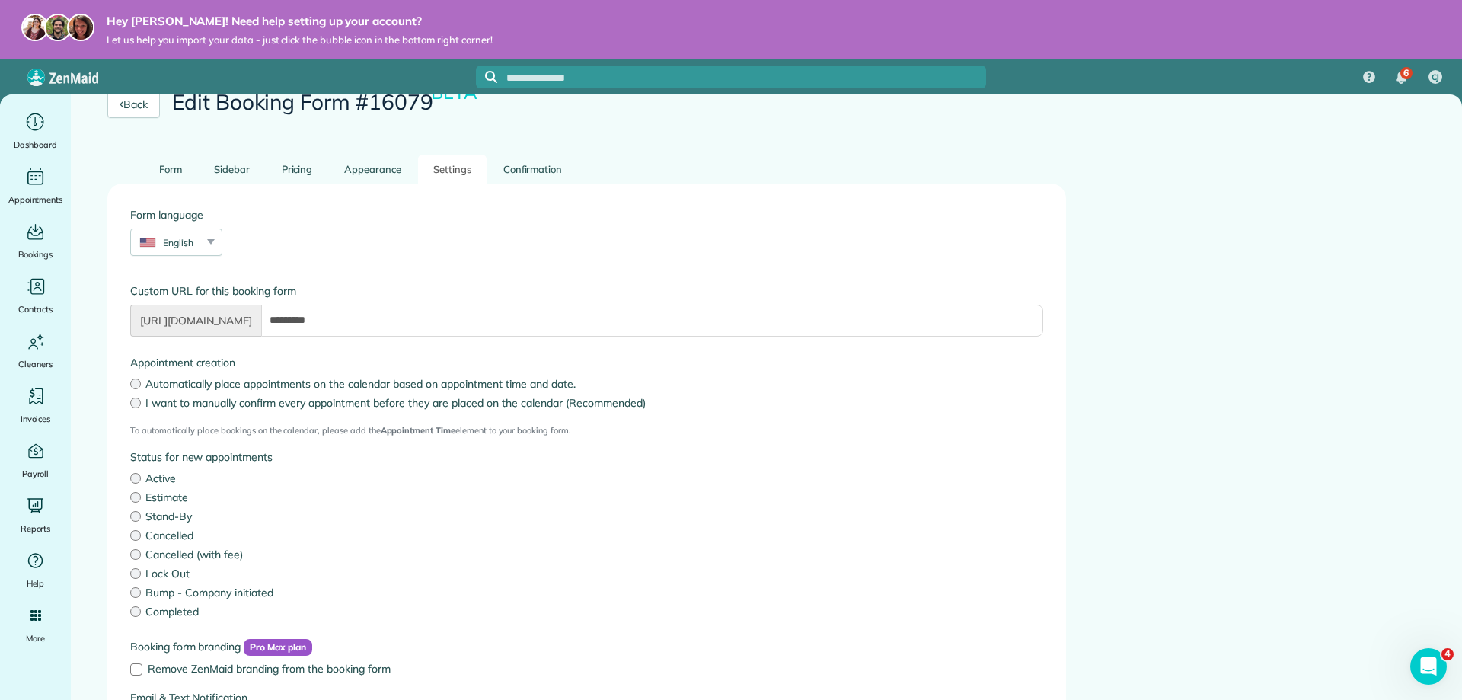
scroll to position [76, 0]
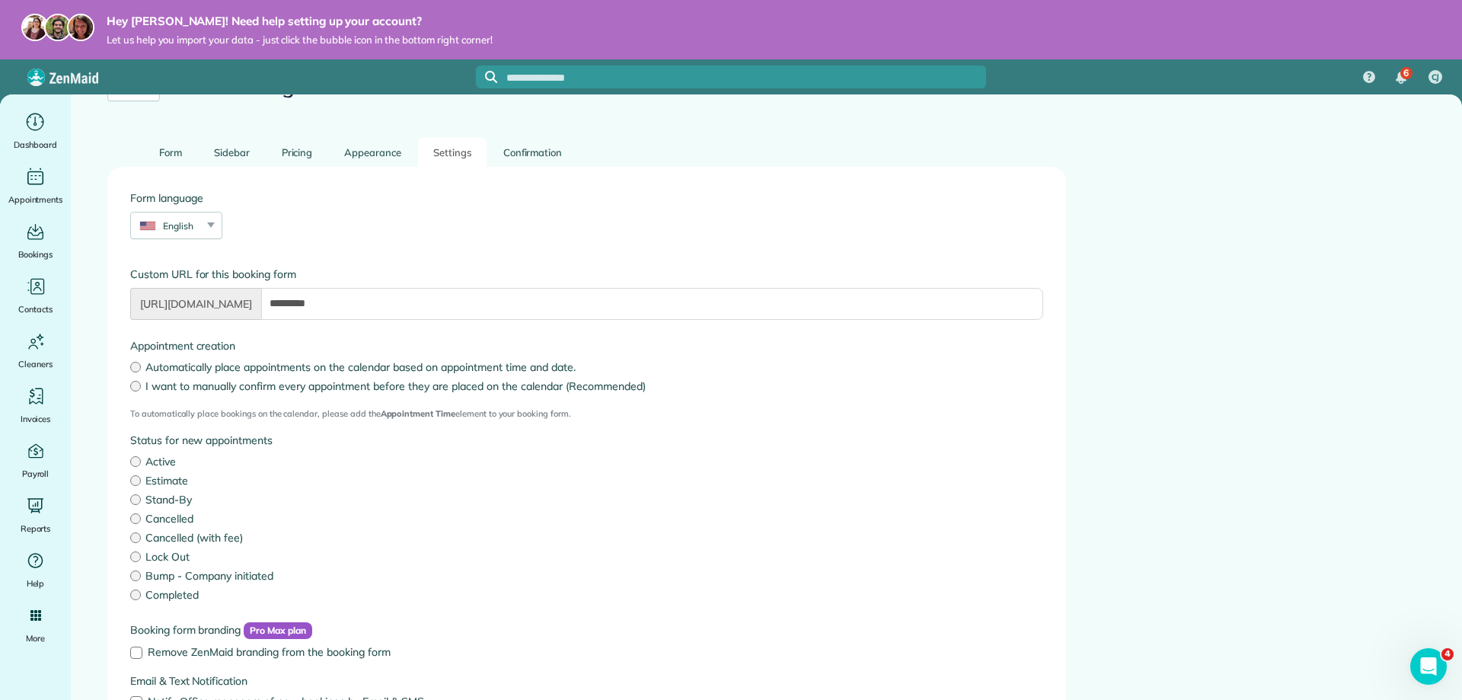
click at [261, 306] on span "https://app.zenmaid.com/book/" at bounding box center [195, 304] width 131 height 32
click at [471, 244] on div "Form language English English Español Polskie Suomalainen" at bounding box center [587, 222] width 936 height 64
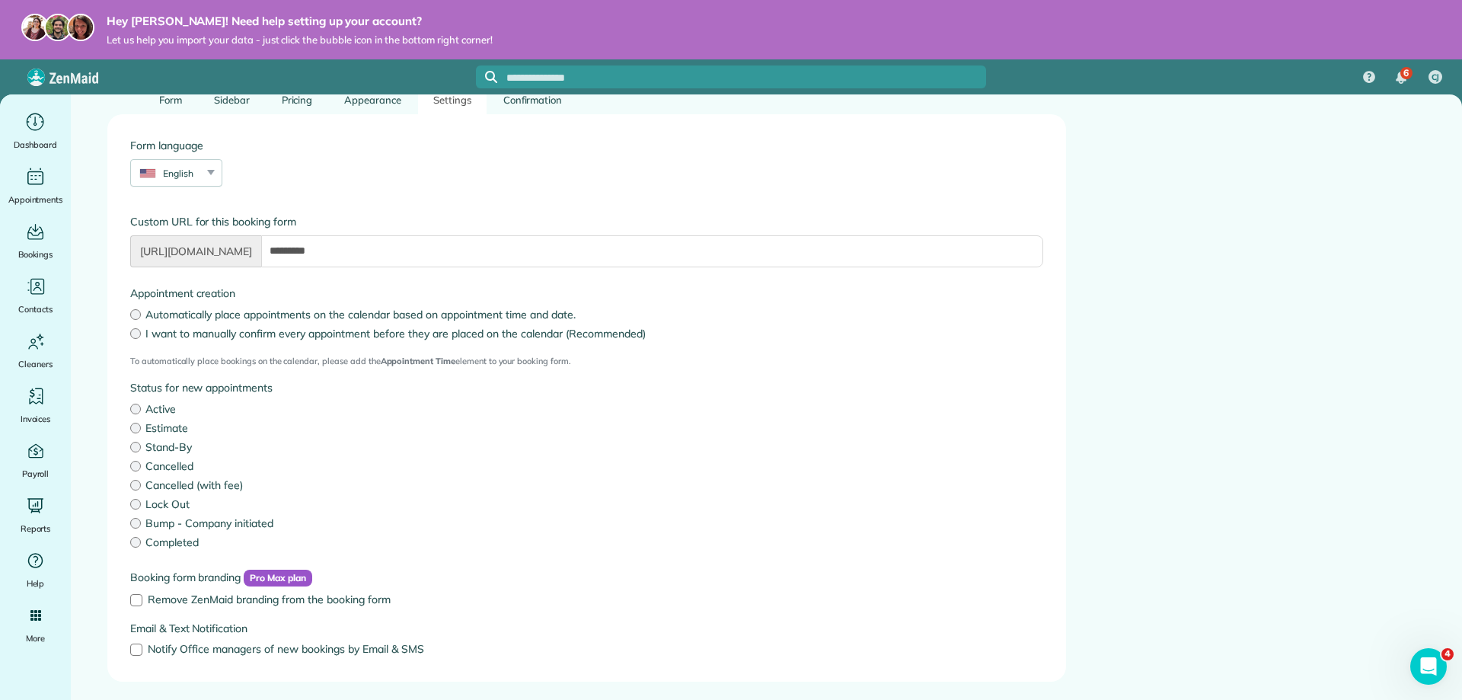
scroll to position [193, 0]
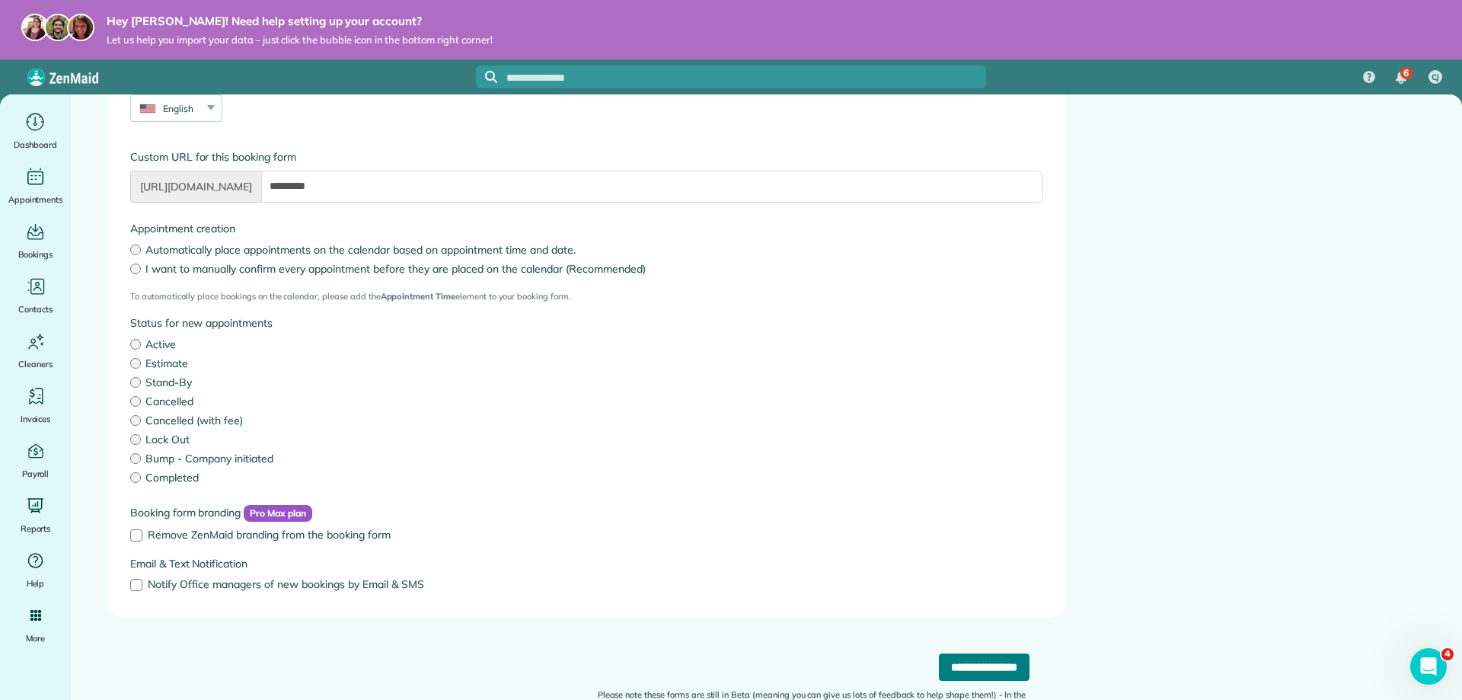
click at [939, 662] on input "**********" at bounding box center [984, 666] width 91 height 27
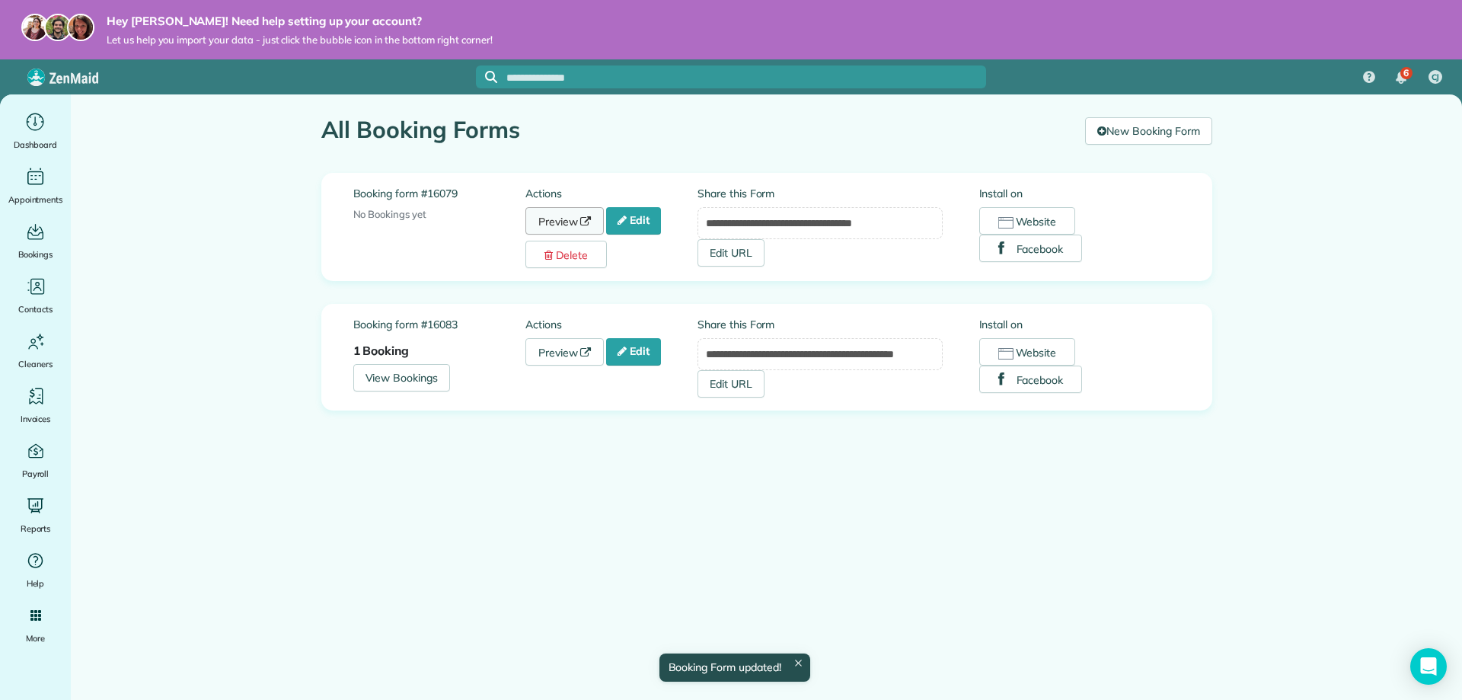
click at [567, 212] on link "Preview" at bounding box center [564, 220] width 79 height 27
